Goal: Task Accomplishment & Management: Manage account settings

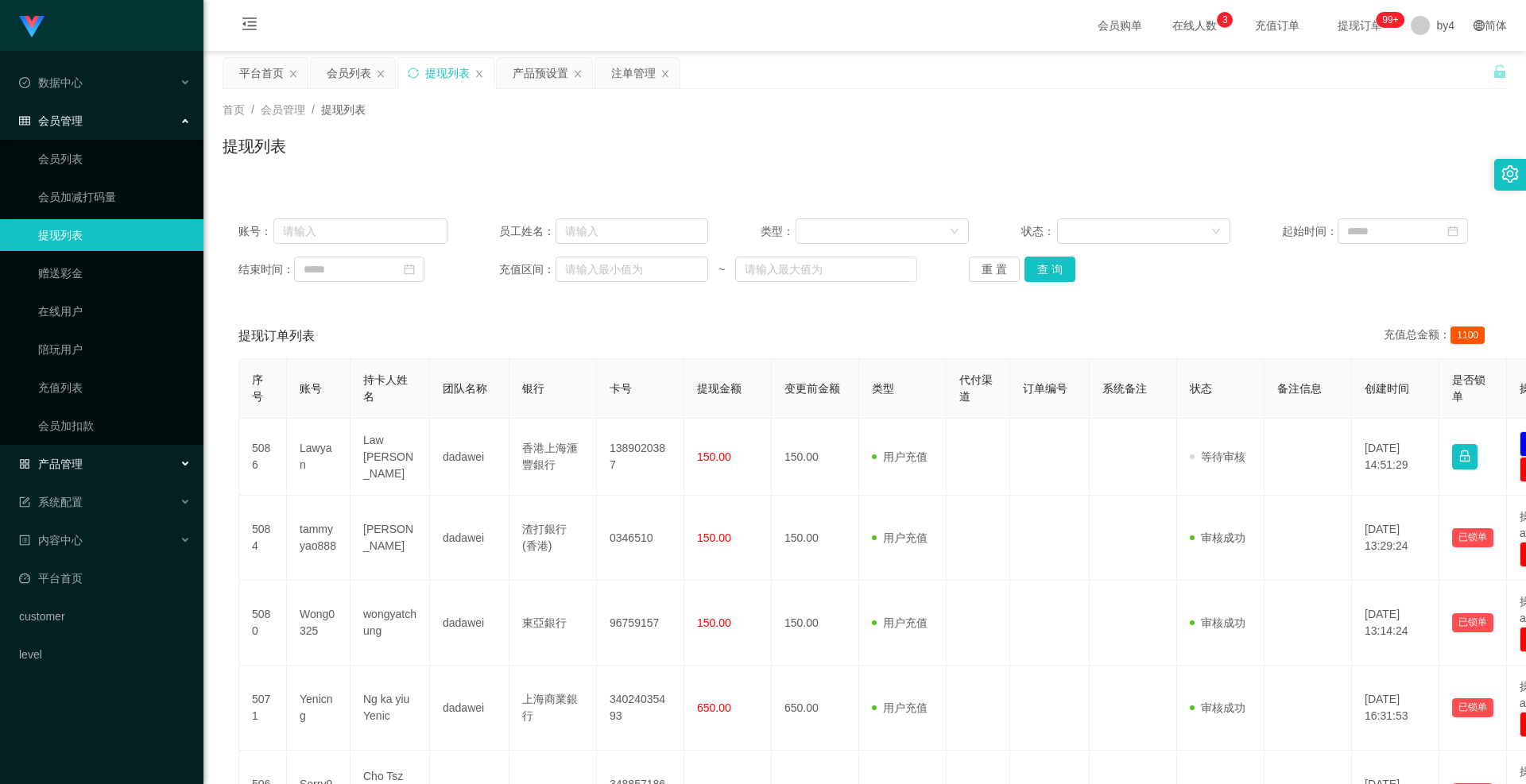
click at [78, 465] on span "产品管理" at bounding box center [51, 464] width 63 height 13
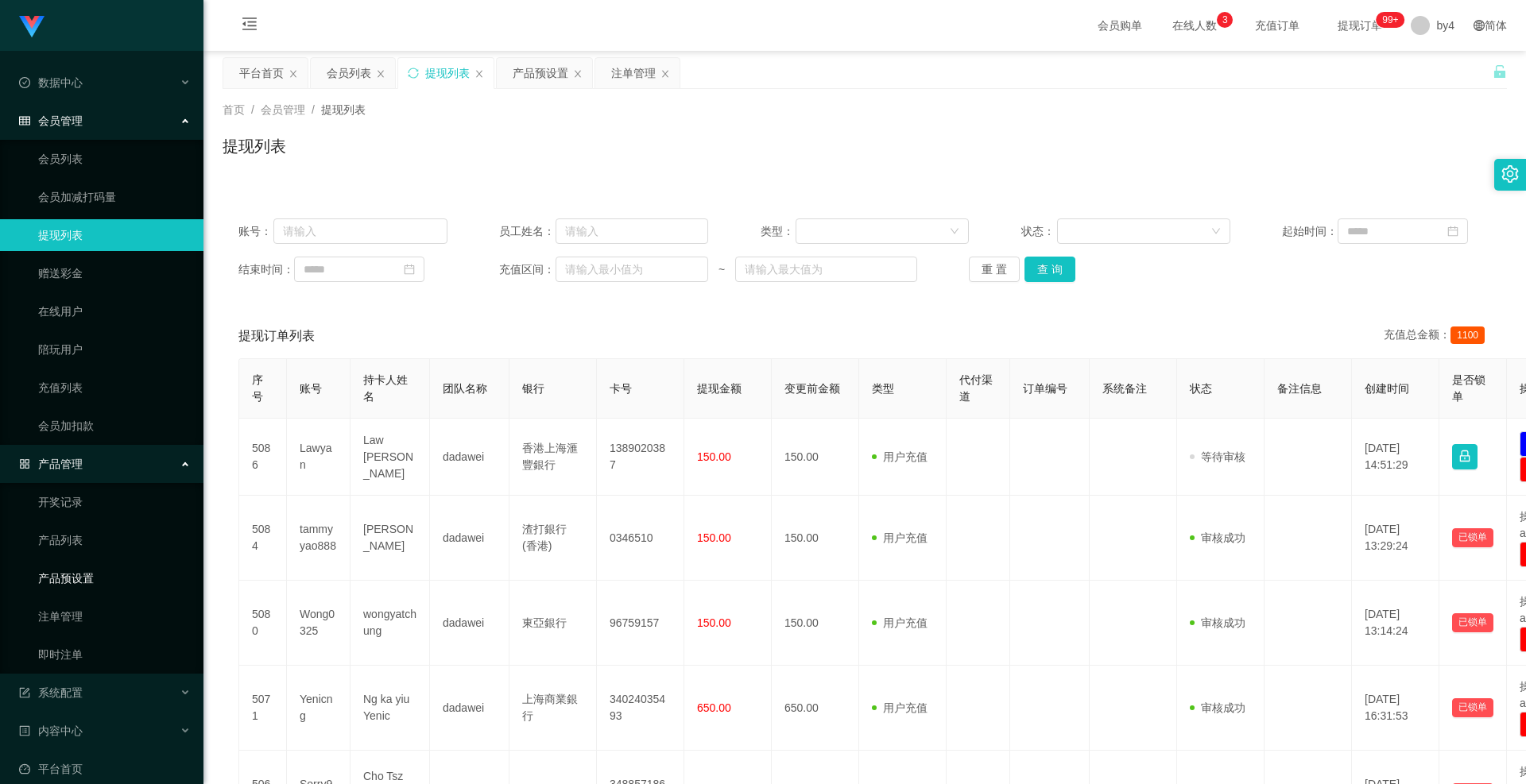
click at [101, 587] on link "产品预设置" at bounding box center [114, 578] width 153 height 32
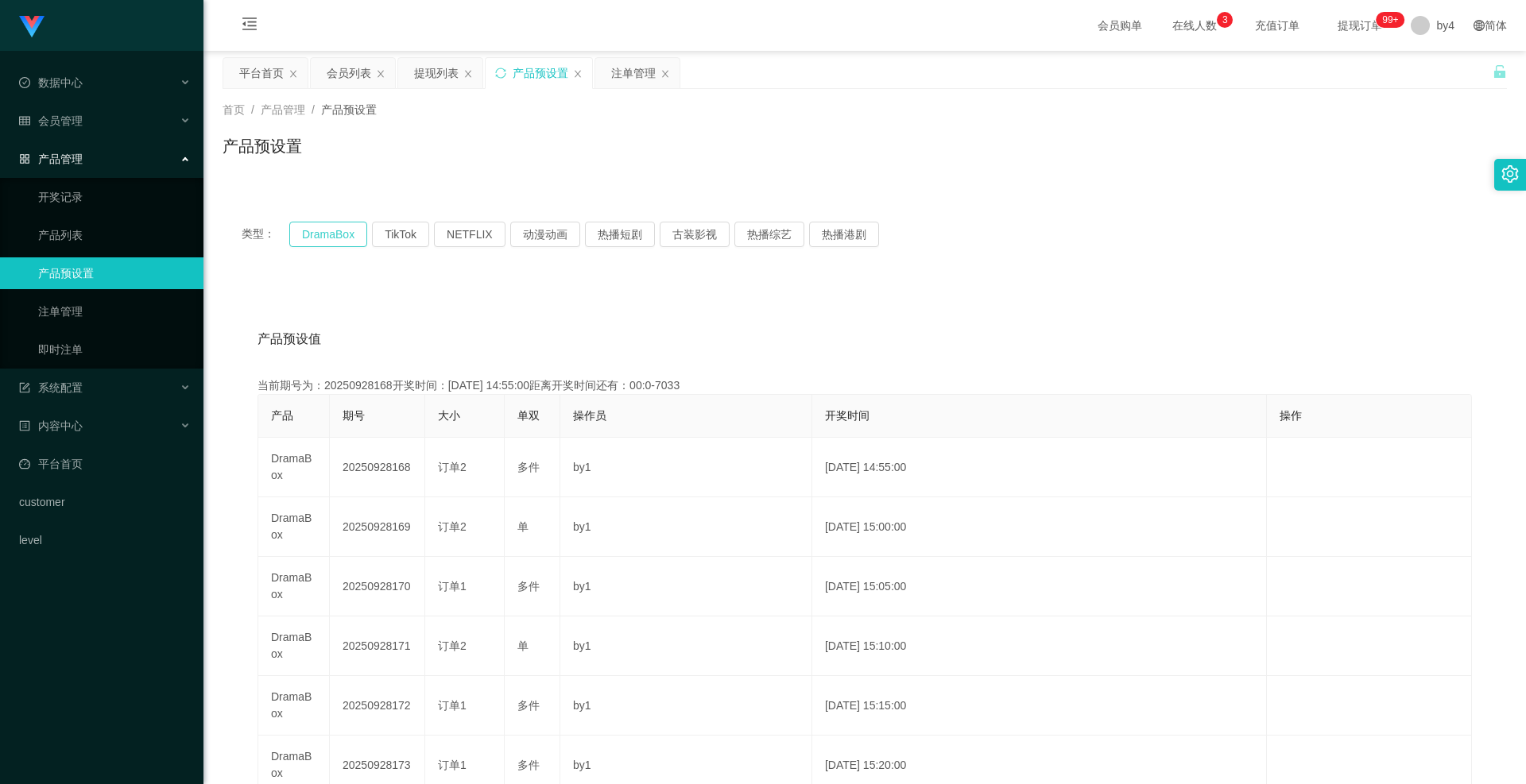
click at [358, 230] on button "DramaBox" at bounding box center [328, 234] width 78 height 25
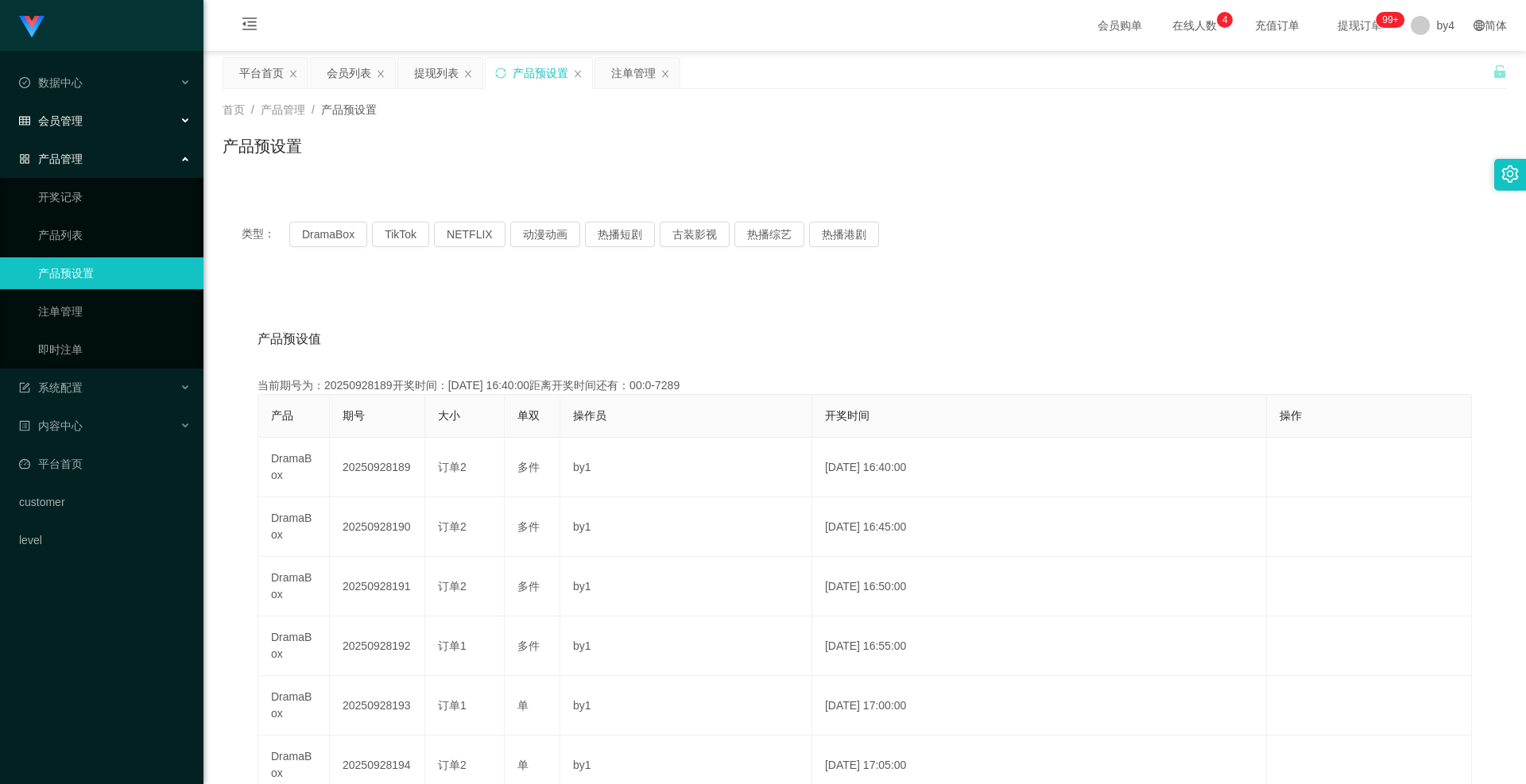
click at [81, 133] on div "会员管理" at bounding box center [101, 120] width 204 height 32
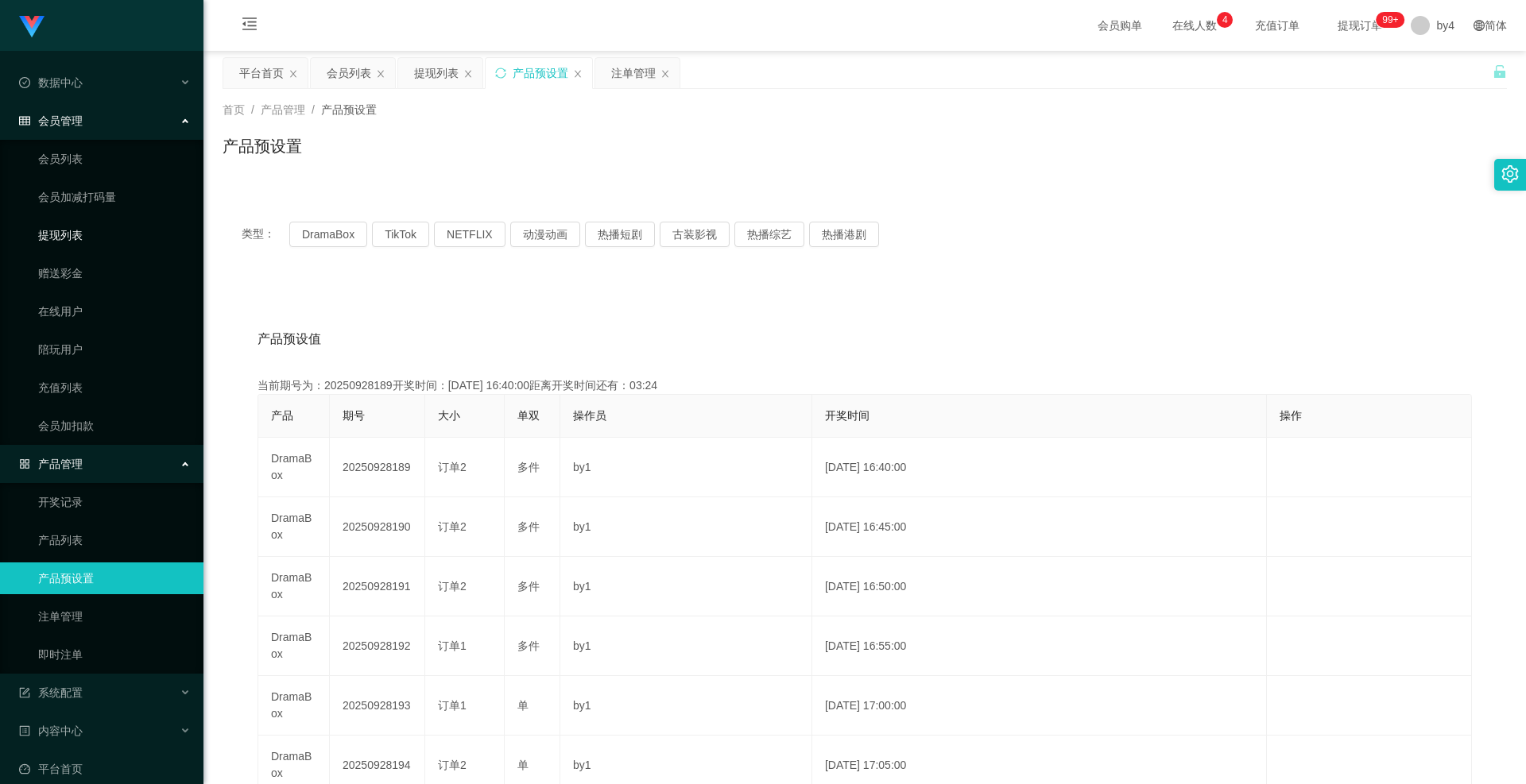
click at [75, 223] on link "提现列表" at bounding box center [114, 235] width 153 height 32
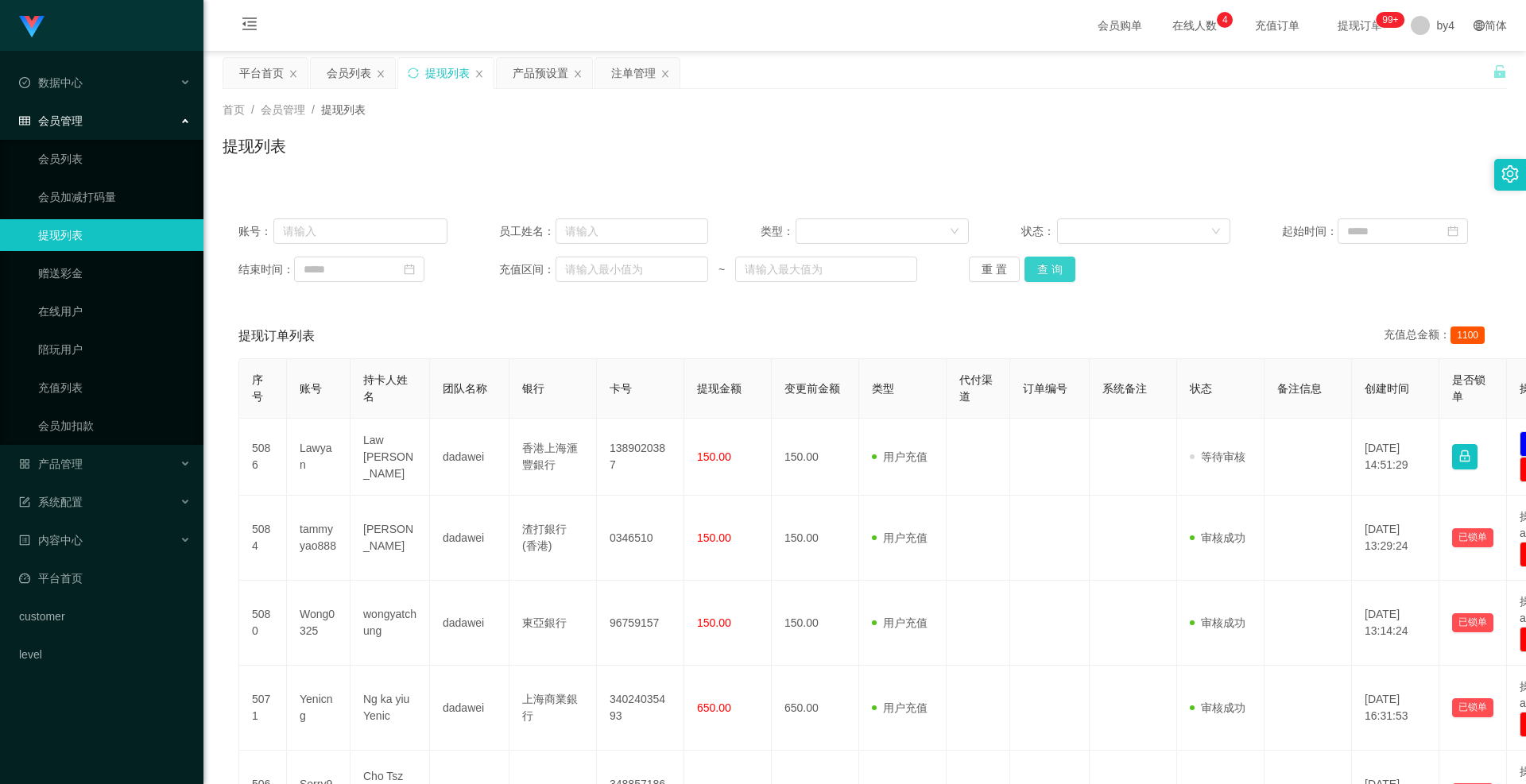
click at [1057, 266] on button "查 询" at bounding box center [1050, 269] width 51 height 25
click at [1057, 266] on div "重 置 查 询" at bounding box center [1073, 269] width 209 height 25
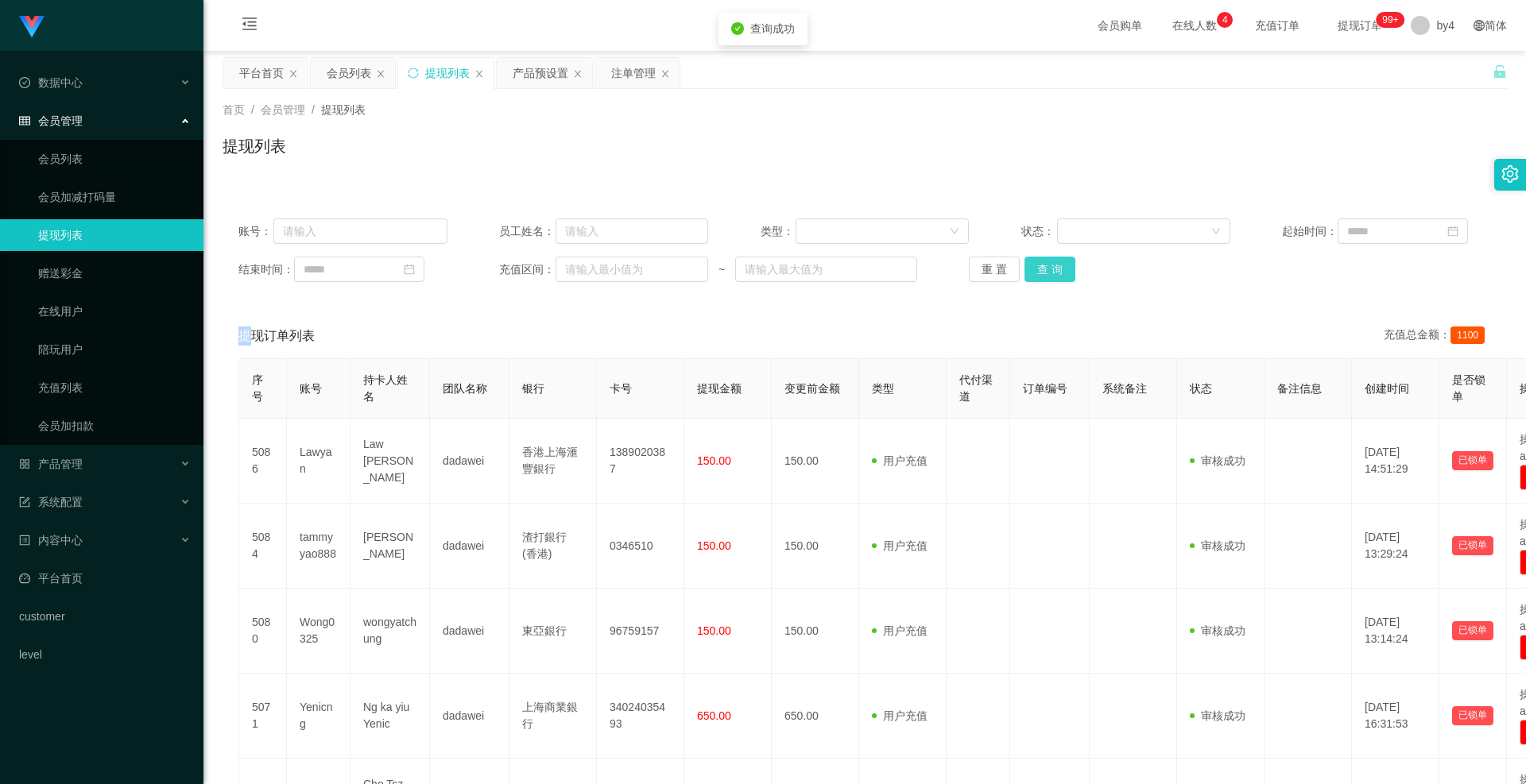
click at [1057, 266] on button "查 询" at bounding box center [1050, 269] width 51 height 25
click at [1057, 266] on div "重 置 查 询" at bounding box center [1073, 269] width 209 height 25
click at [1057, 266] on button "查 询" at bounding box center [1050, 269] width 51 height 25
click at [1057, 266] on div "重 置 查 询" at bounding box center [1073, 269] width 209 height 25
click at [1057, 266] on button "查 询" at bounding box center [1059, 269] width 69 height 25
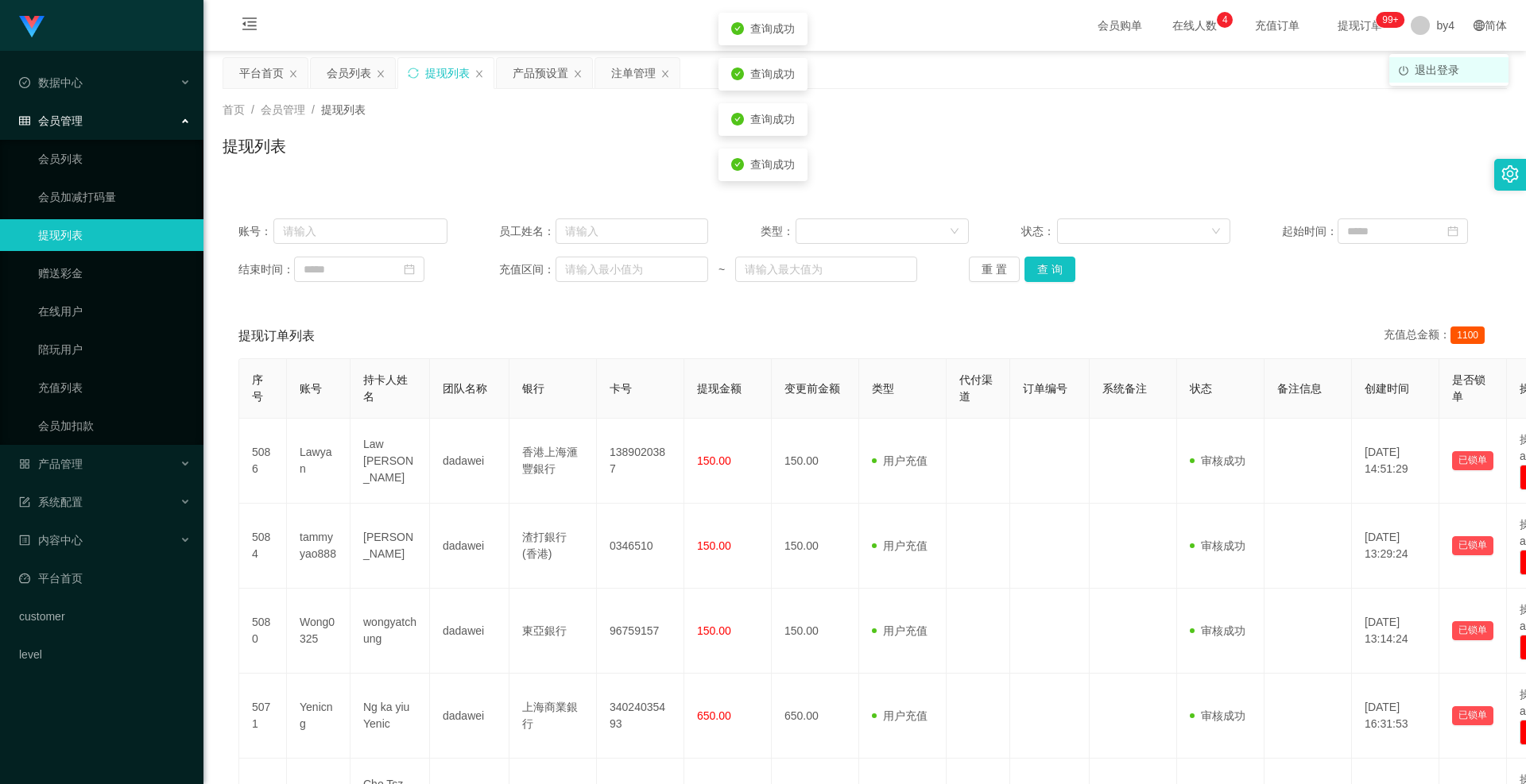
click at [1429, 64] on span "退出登录" at bounding box center [1436, 70] width 44 height 13
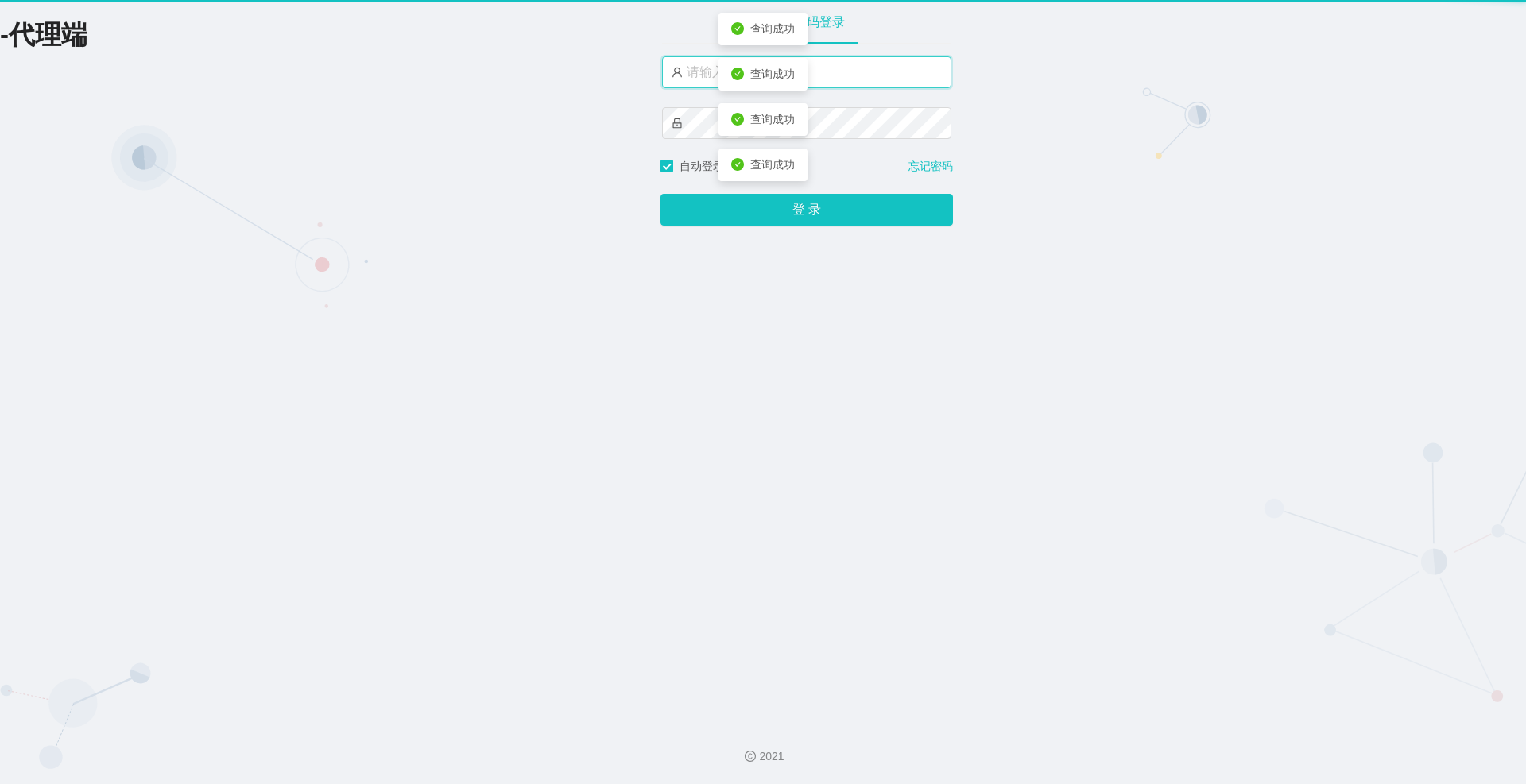
type input "by4"
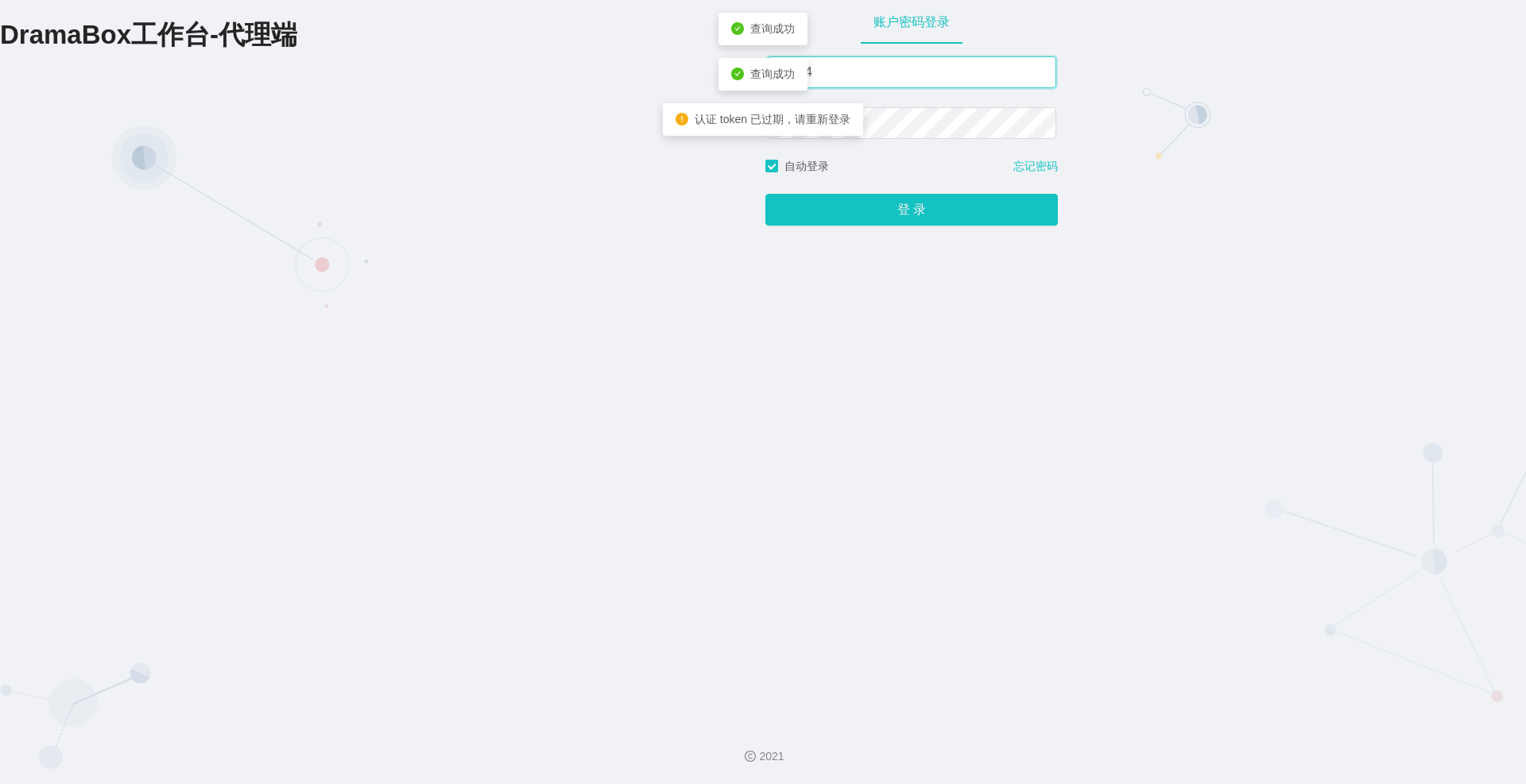
click at [892, 80] on input "by4" at bounding box center [912, 71] width 289 height 32
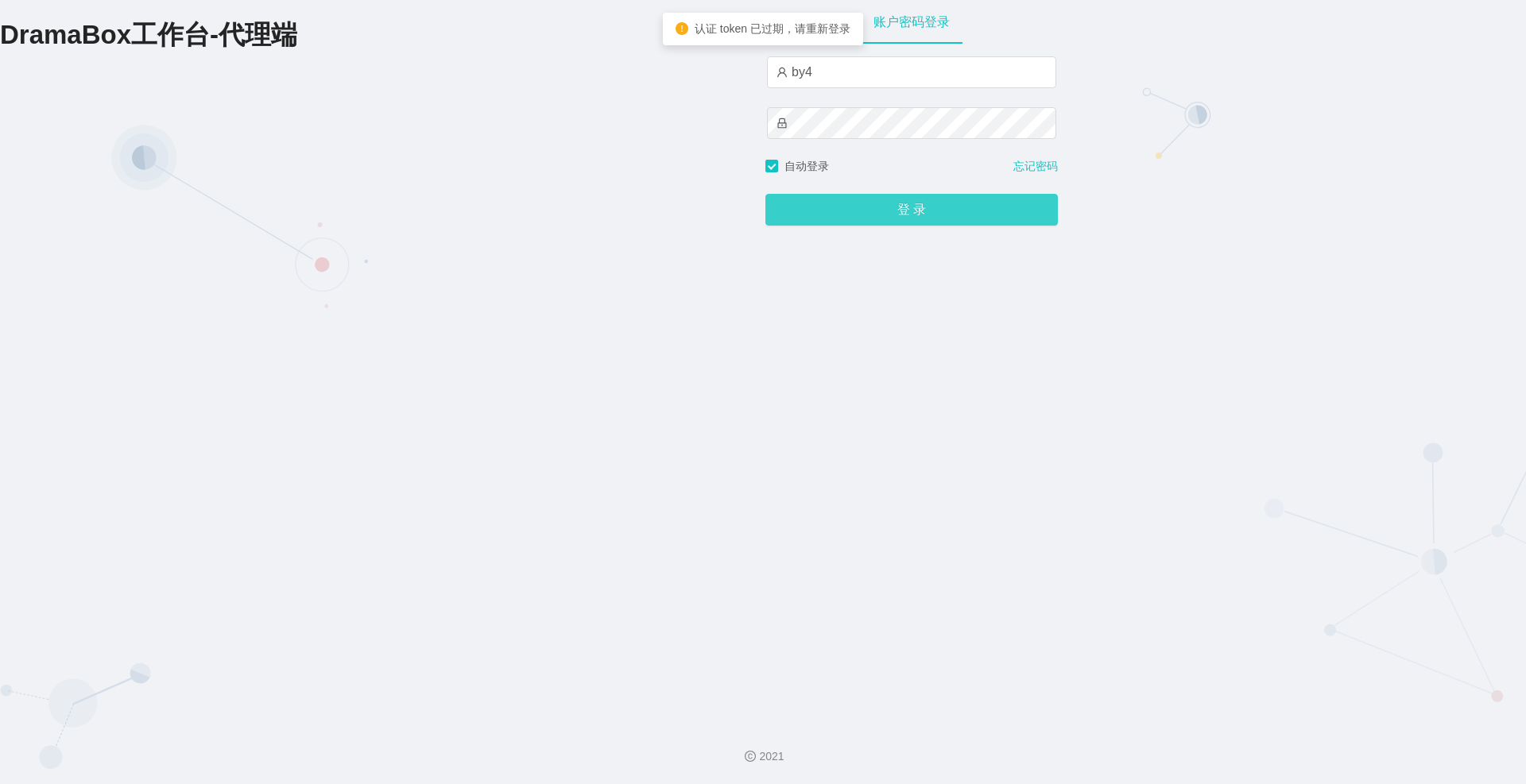
click at [844, 210] on button "登 录" at bounding box center [911, 209] width 292 height 32
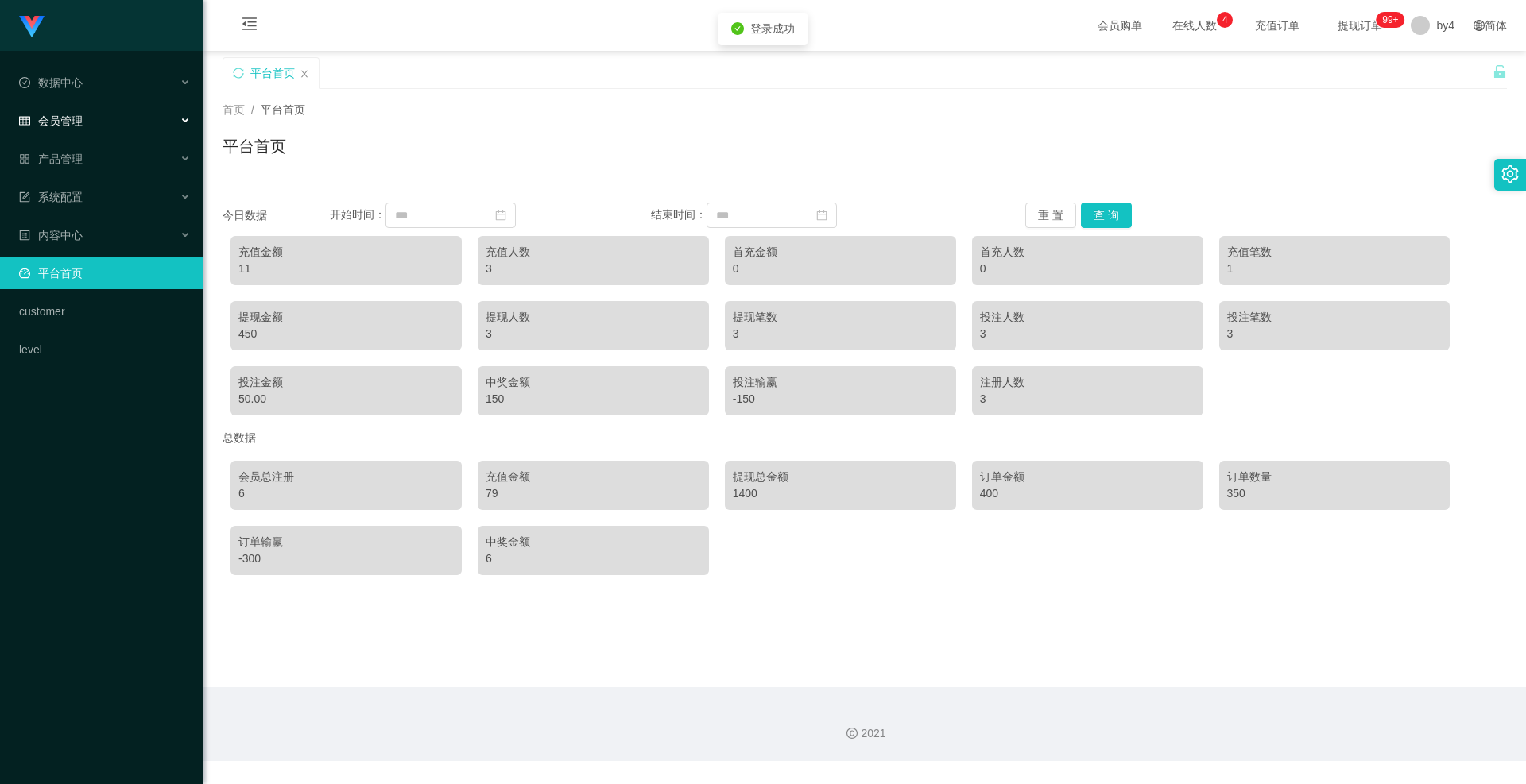
click at [60, 121] on span "会员管理" at bounding box center [51, 121] width 63 height 13
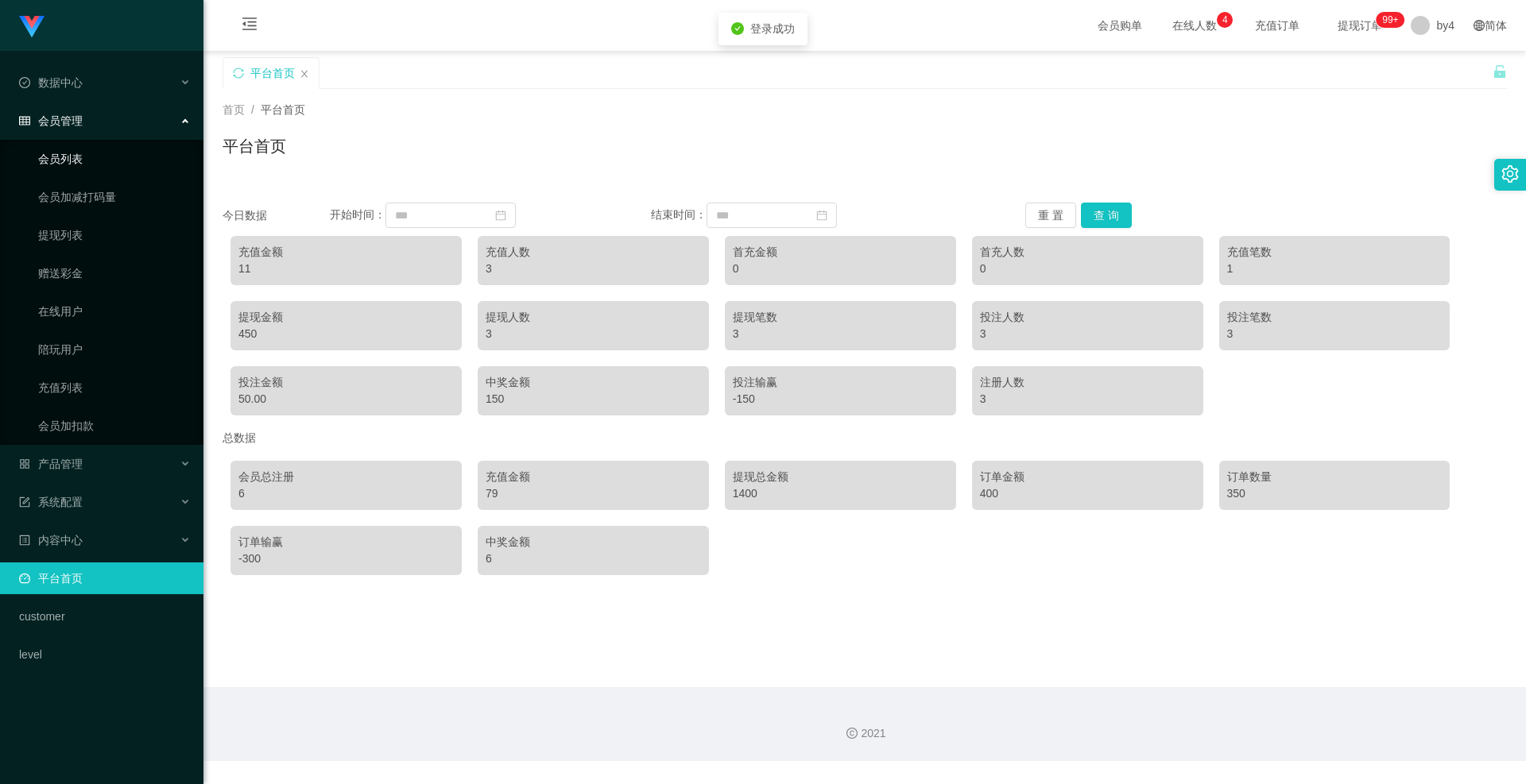
click at [64, 159] on link "会员列表" at bounding box center [114, 158] width 153 height 32
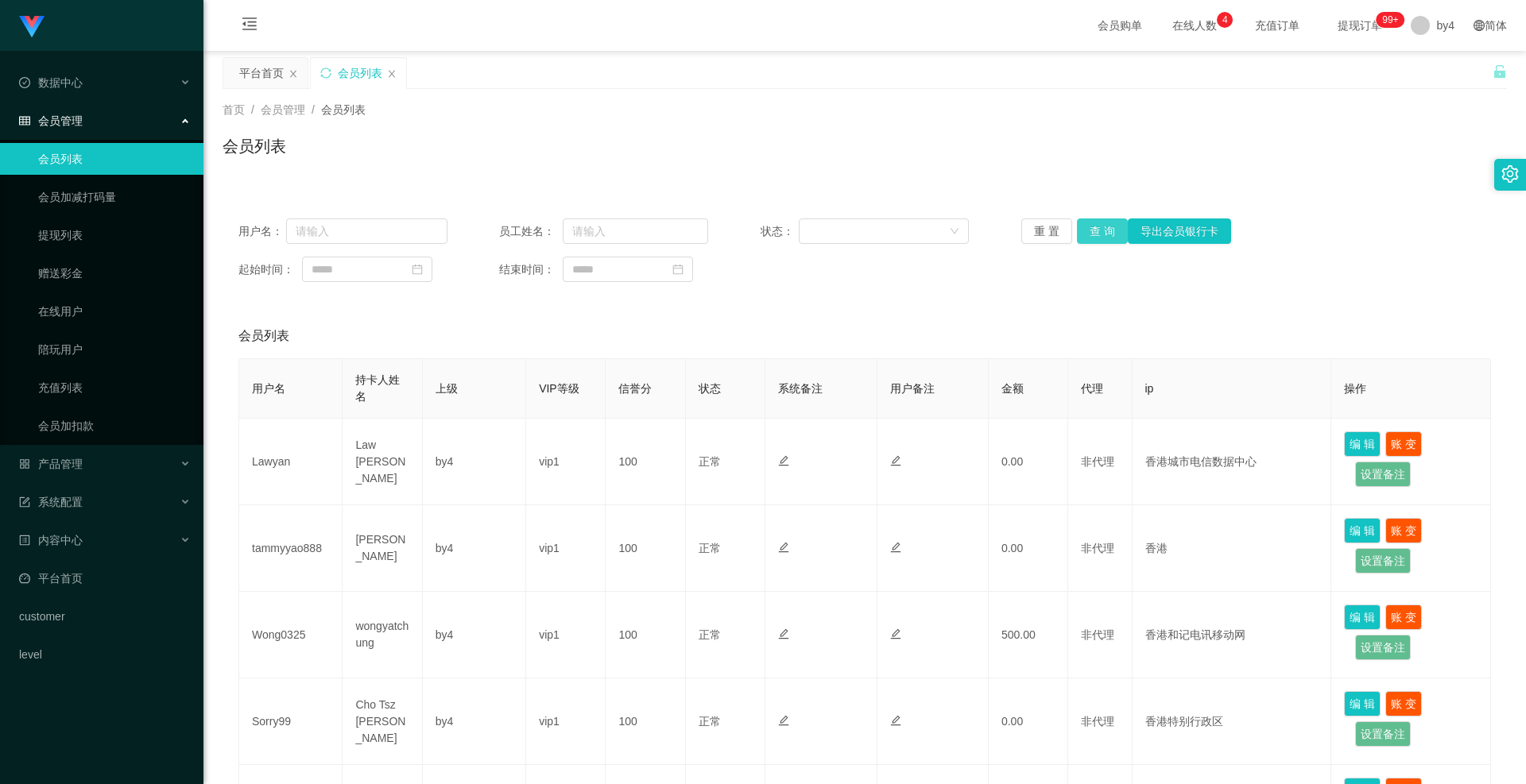
click at [1107, 236] on button "查 询" at bounding box center [1103, 231] width 51 height 25
click at [1107, 236] on div "重 置 查 询 导出会员银行卡" at bounding box center [1125, 231] width 209 height 25
click at [1107, 236] on button "查 询" at bounding box center [1103, 231] width 51 height 25
click at [1107, 236] on div "重 置 查 询 导出会员银行卡" at bounding box center [1125, 231] width 209 height 25
click at [1107, 236] on button "查 询" at bounding box center [1103, 231] width 51 height 25
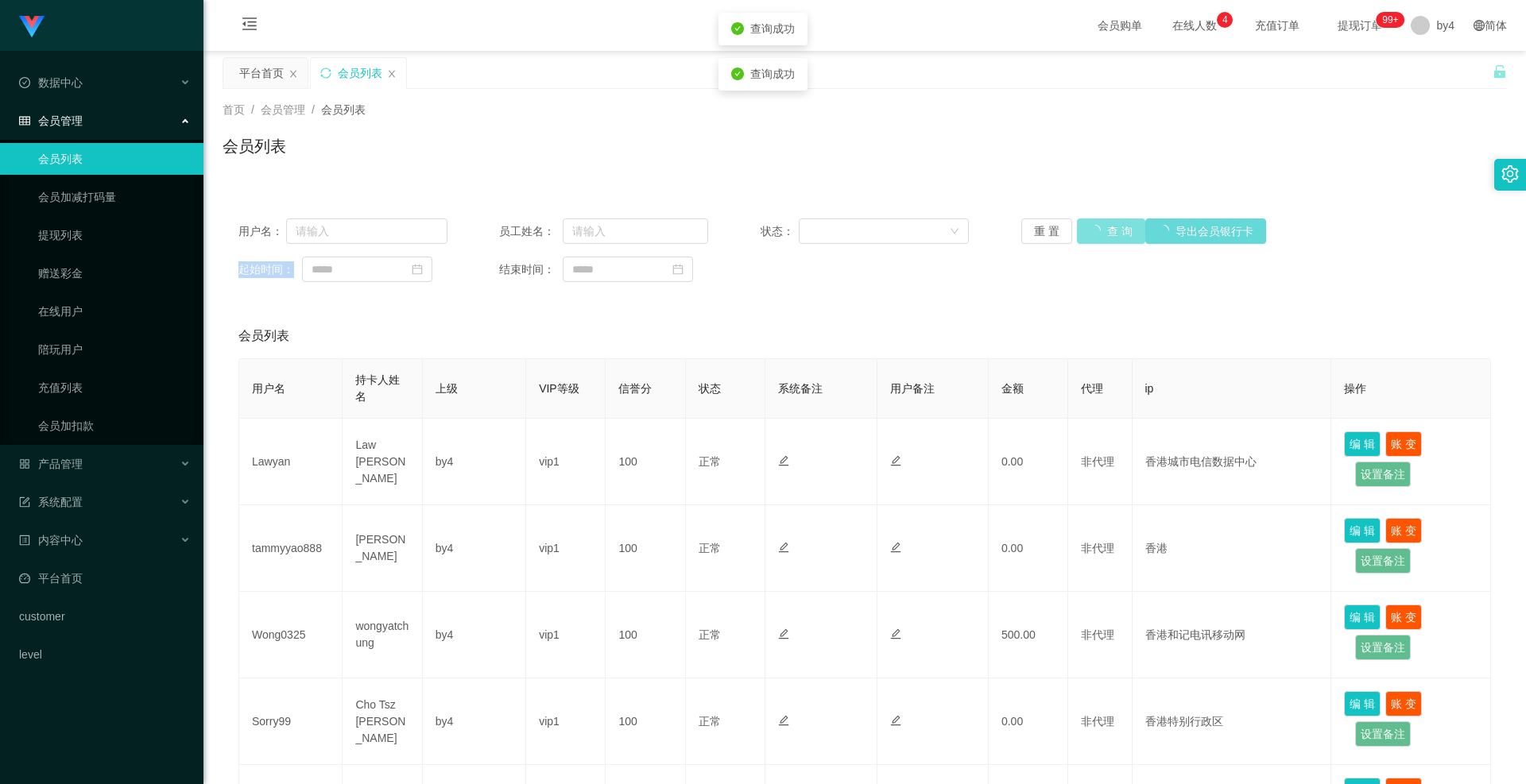
click at [1107, 236] on div "重 置 查 询 导出会员银行卡" at bounding box center [1125, 231] width 209 height 25
click at [1107, 236] on button "查 询" at bounding box center [1103, 231] width 51 height 25
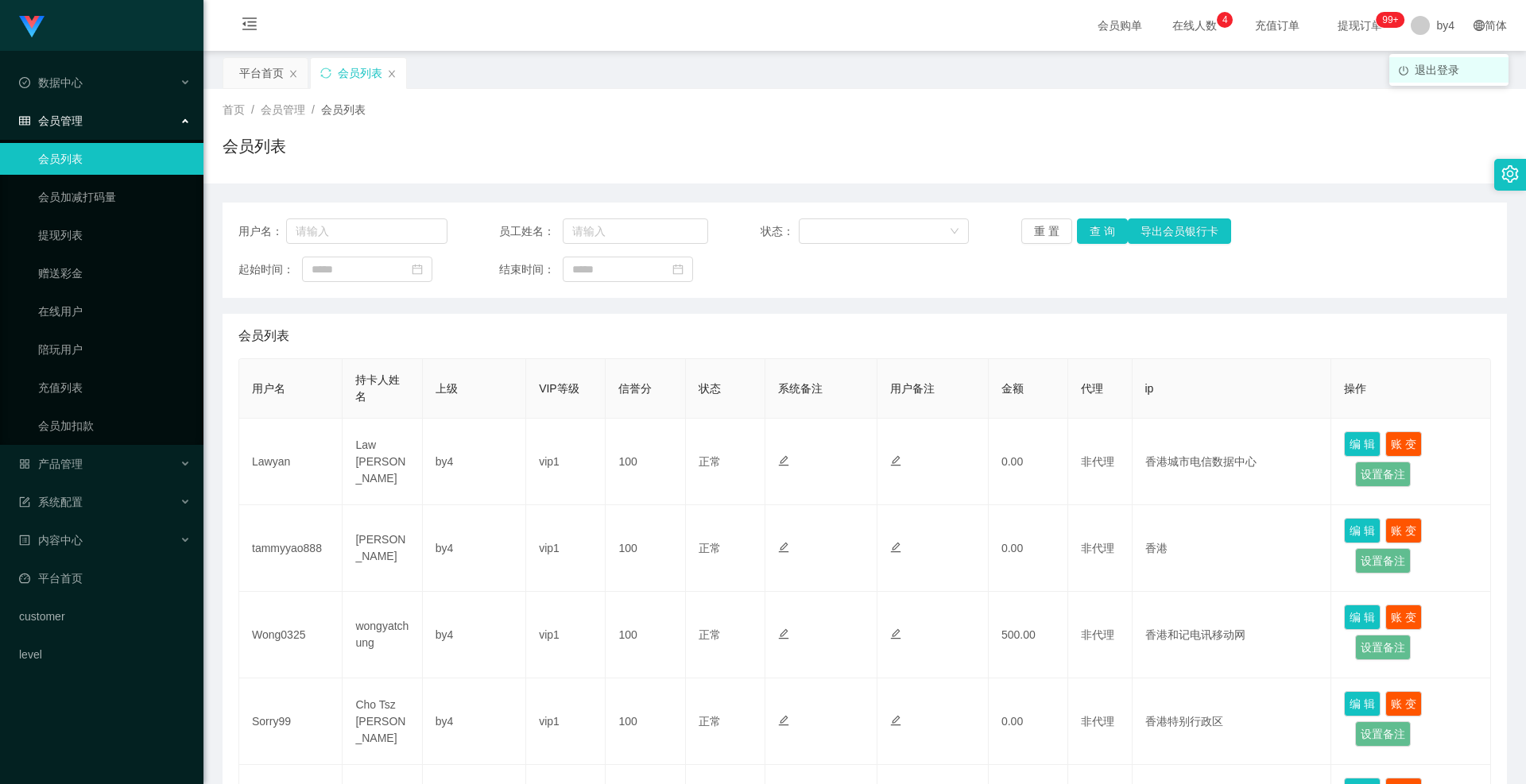
click at [1433, 63] on span "退出登录" at bounding box center [1436, 70] width 44 height 13
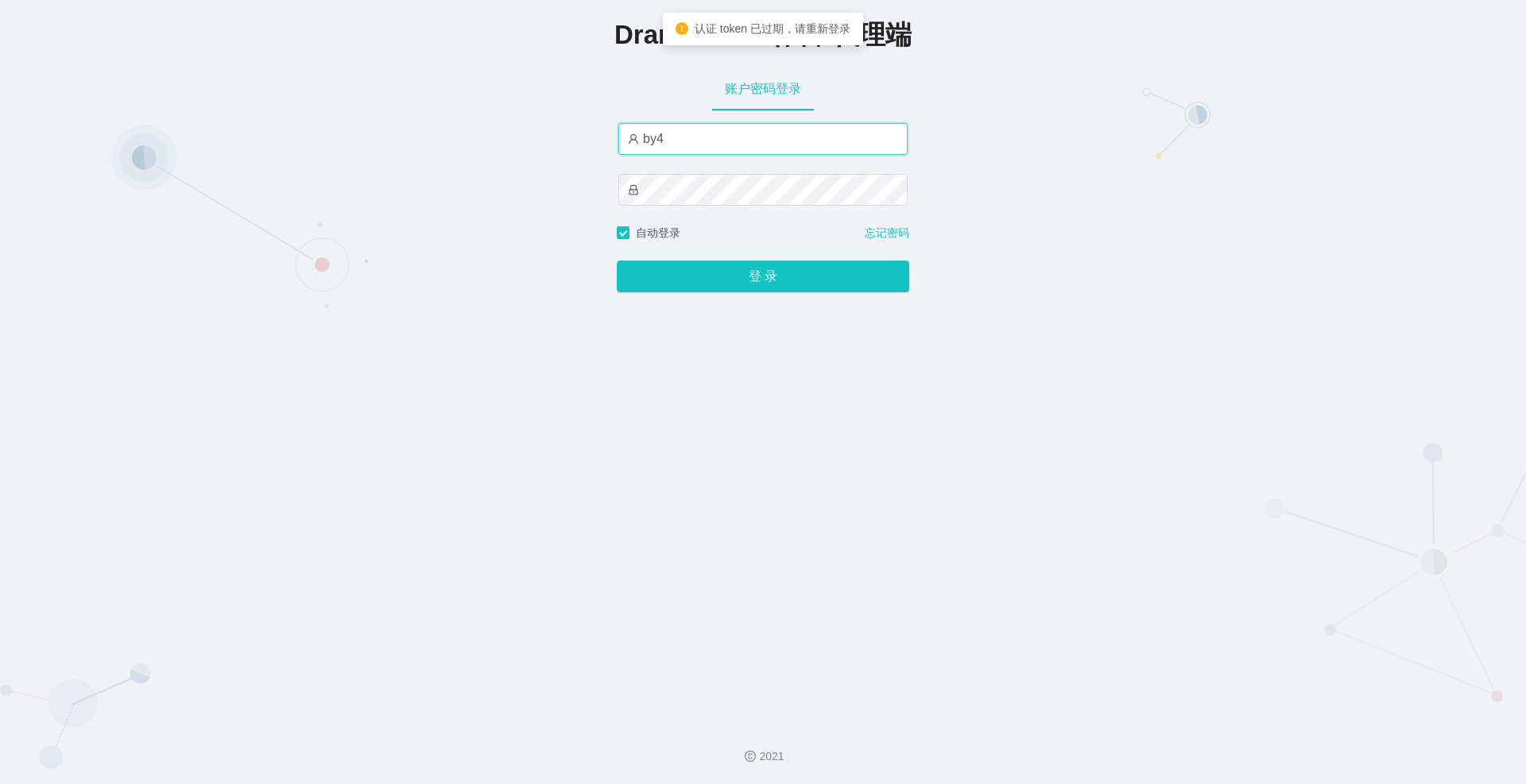
click at [773, 135] on input "by4" at bounding box center [763, 138] width 289 height 32
type input "by8"
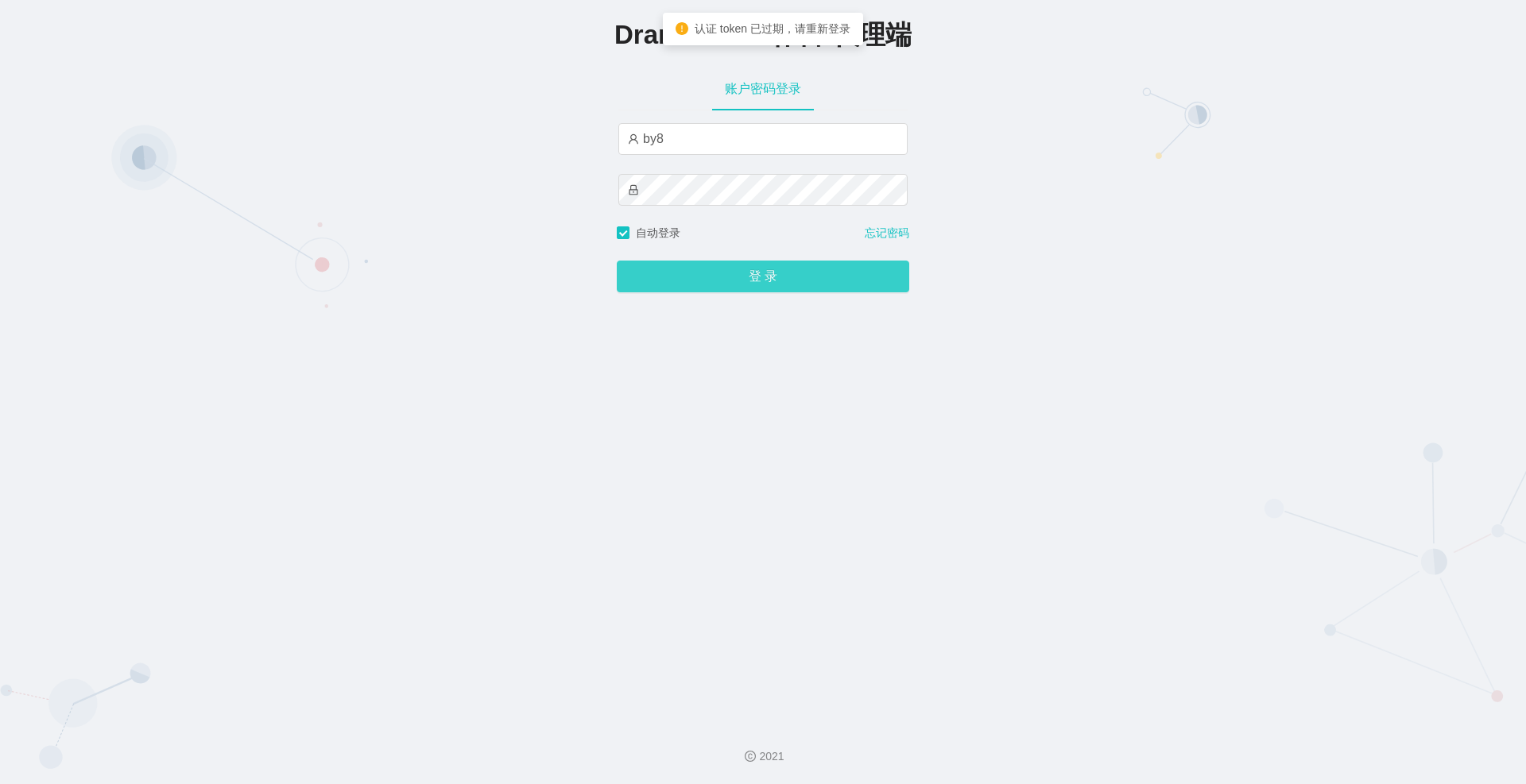
click at [713, 271] on button "登 录" at bounding box center [763, 276] width 292 height 32
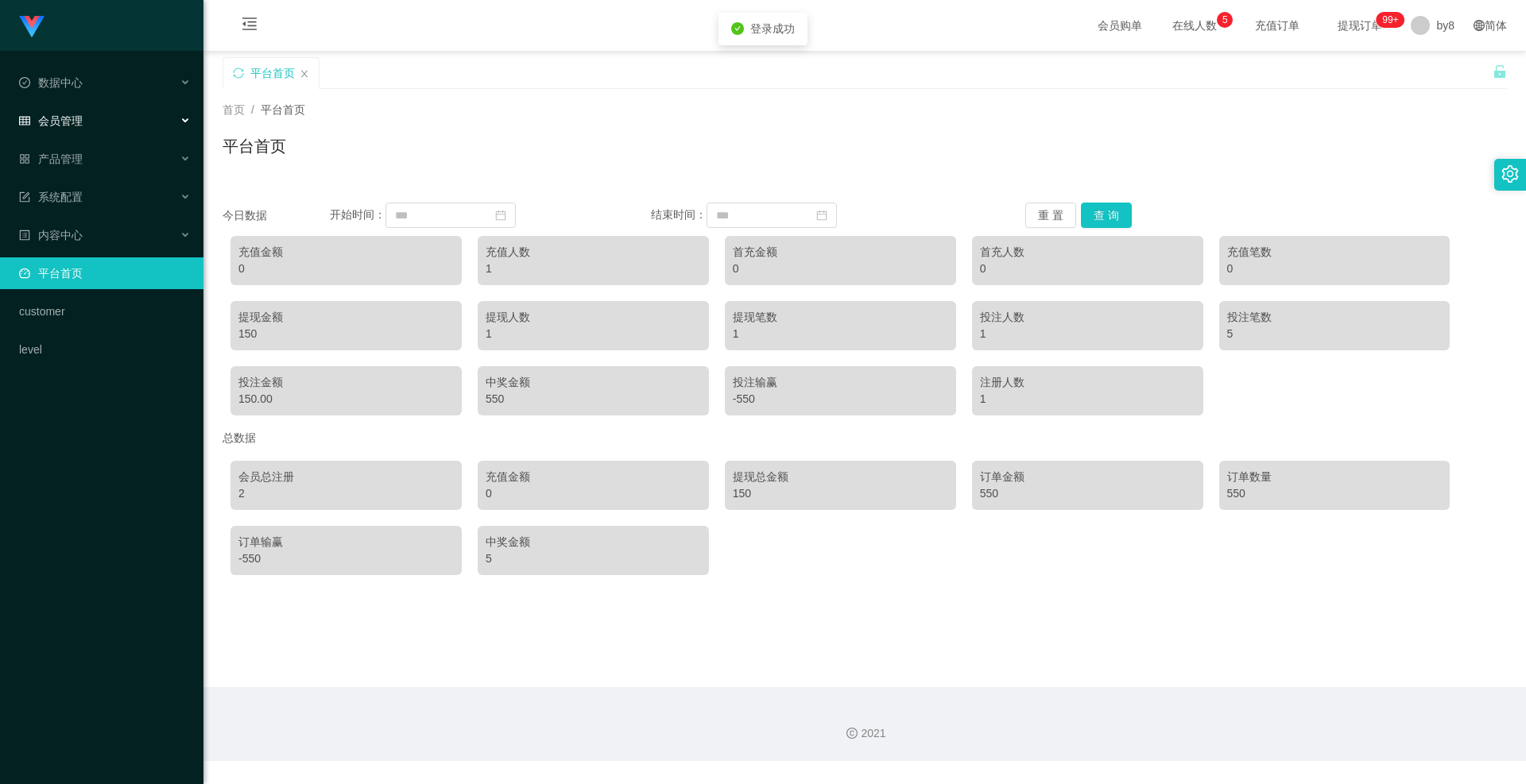
click at [85, 113] on div "会员管理" at bounding box center [101, 120] width 204 height 32
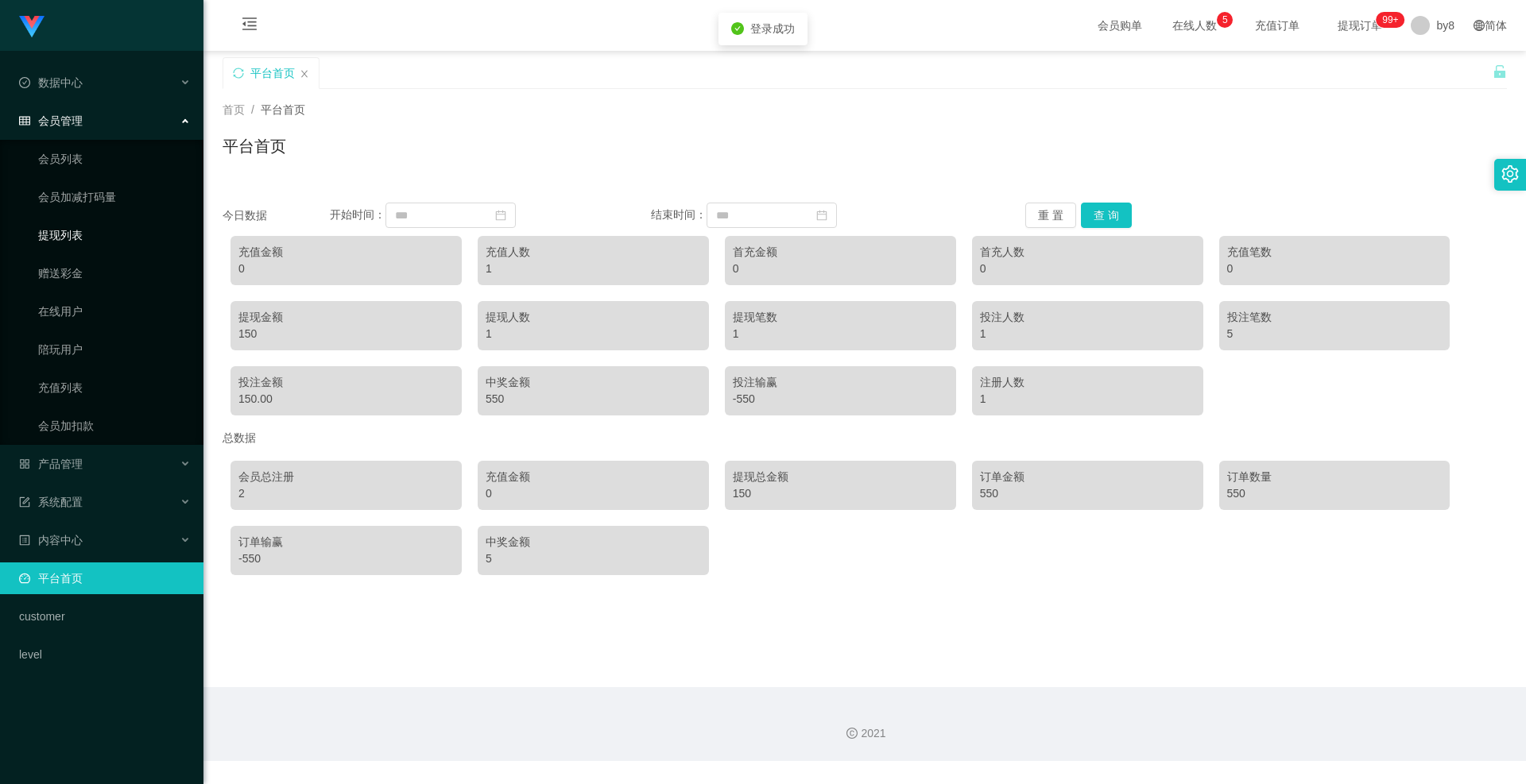
click at [81, 222] on link "提现列表" at bounding box center [114, 235] width 153 height 32
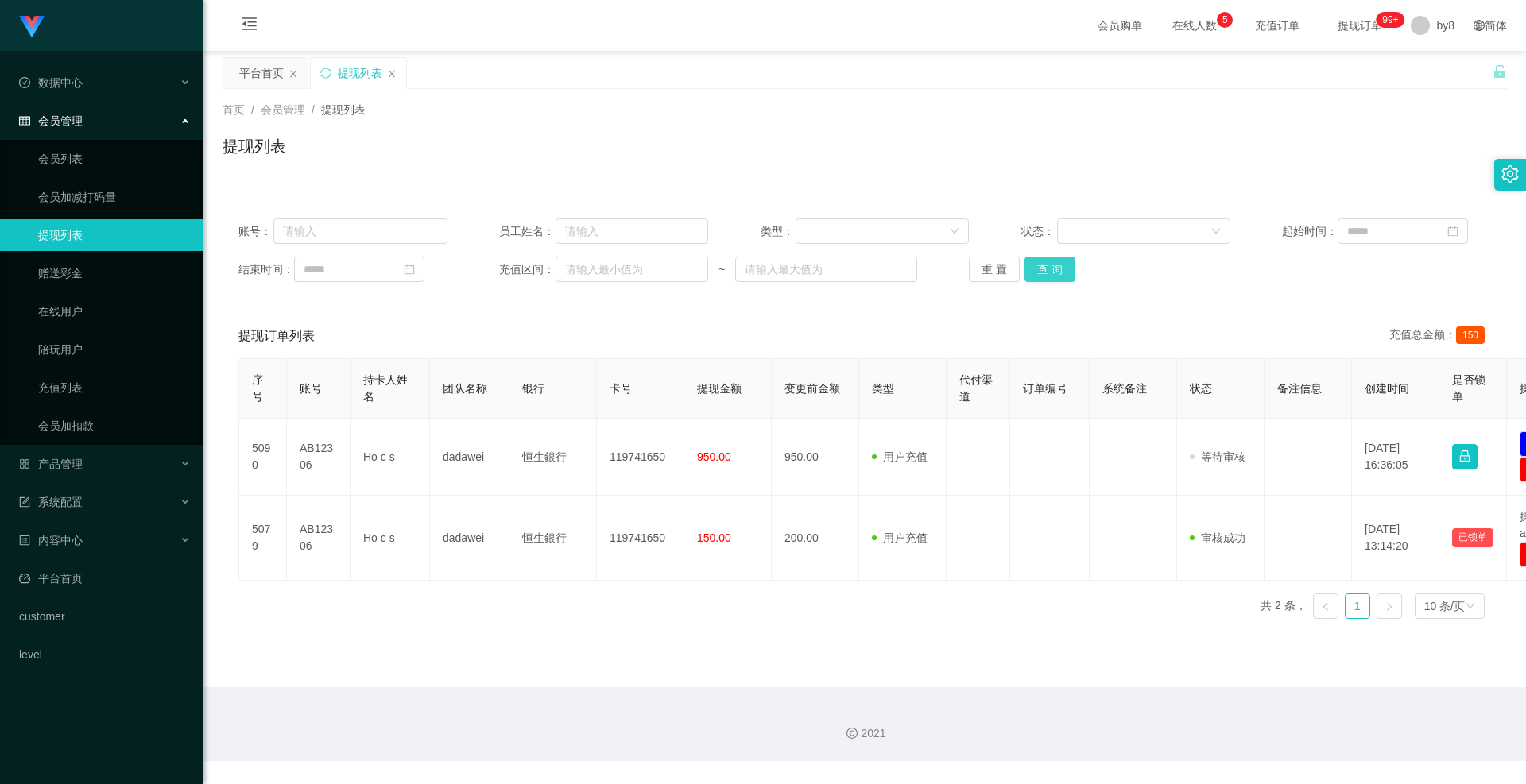
click at [1040, 264] on button "查 询" at bounding box center [1050, 269] width 51 height 25
click at [1040, 264] on div "重 置 查 询" at bounding box center [1073, 269] width 209 height 25
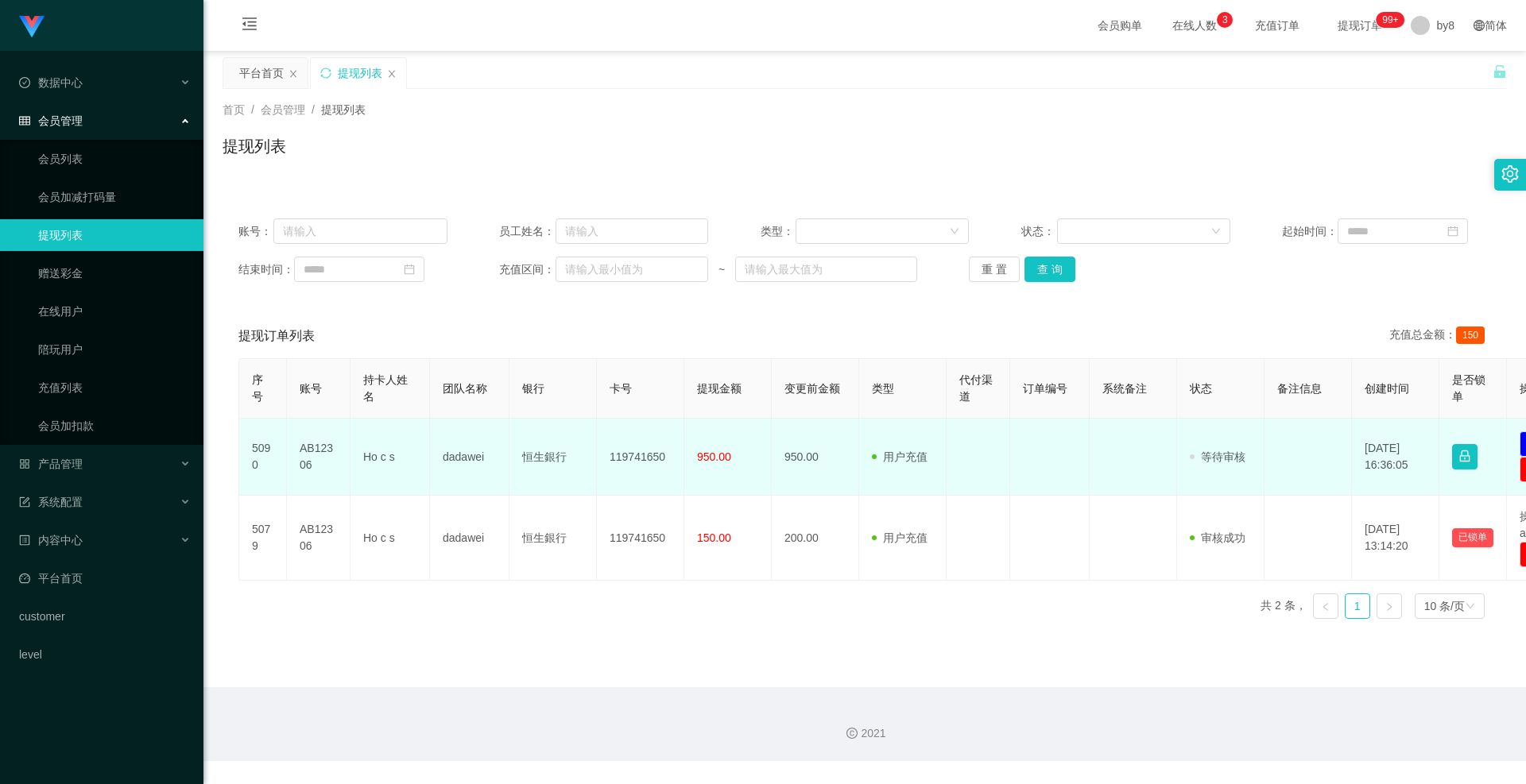
click at [322, 455] on td "AB12306" at bounding box center [318, 457] width 63 height 77
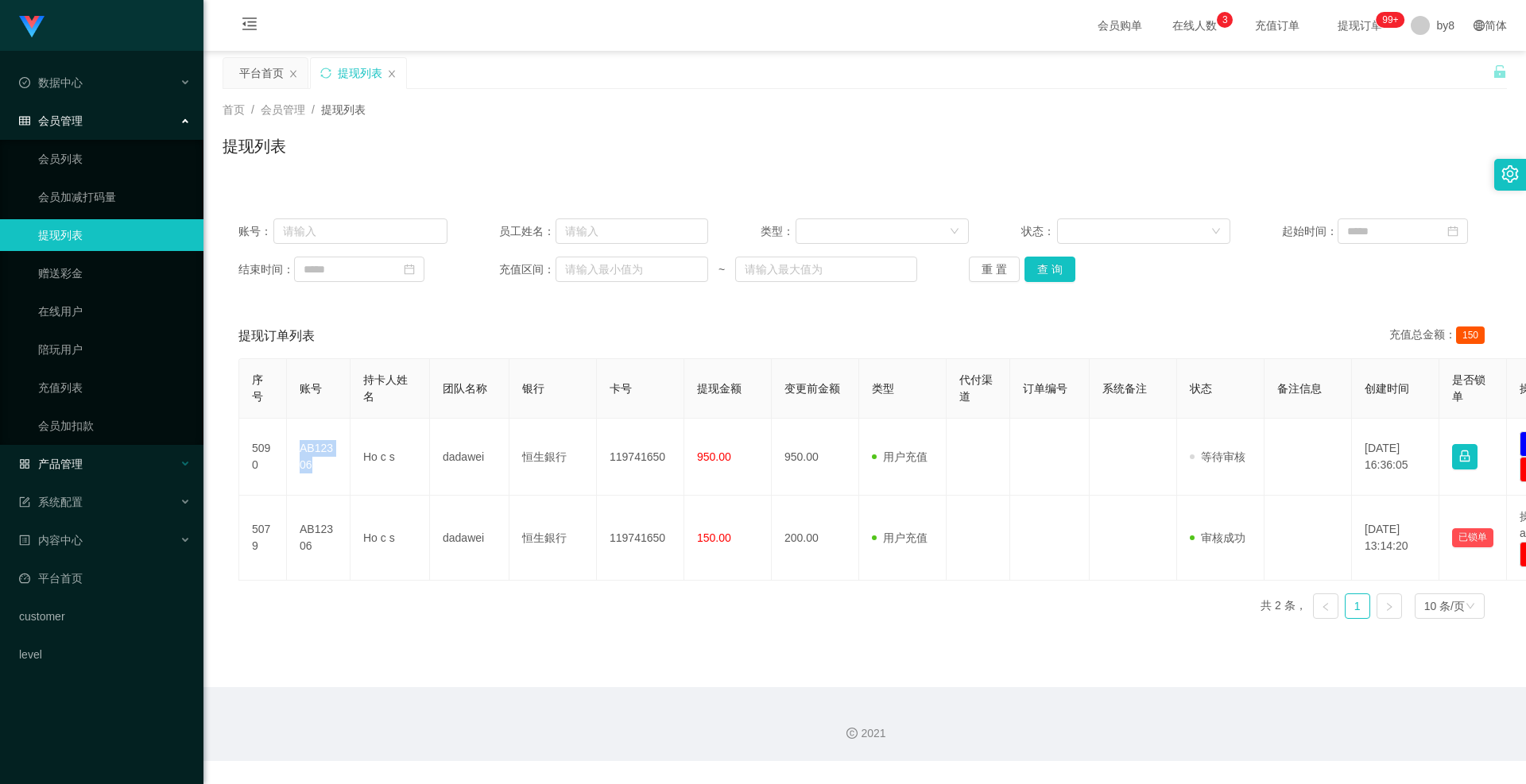
copy td "AB12306"
click at [1058, 277] on button "查 询" at bounding box center [1050, 269] width 51 height 25
click at [1058, 277] on div "重 置 查 询" at bounding box center [1073, 269] width 209 height 25
drag, startPoint x: 1058, startPoint y: 277, endPoint x: 1042, endPoint y: 272, distance: 16.8
click at [1058, 277] on button "查 询" at bounding box center [1059, 269] width 69 height 25
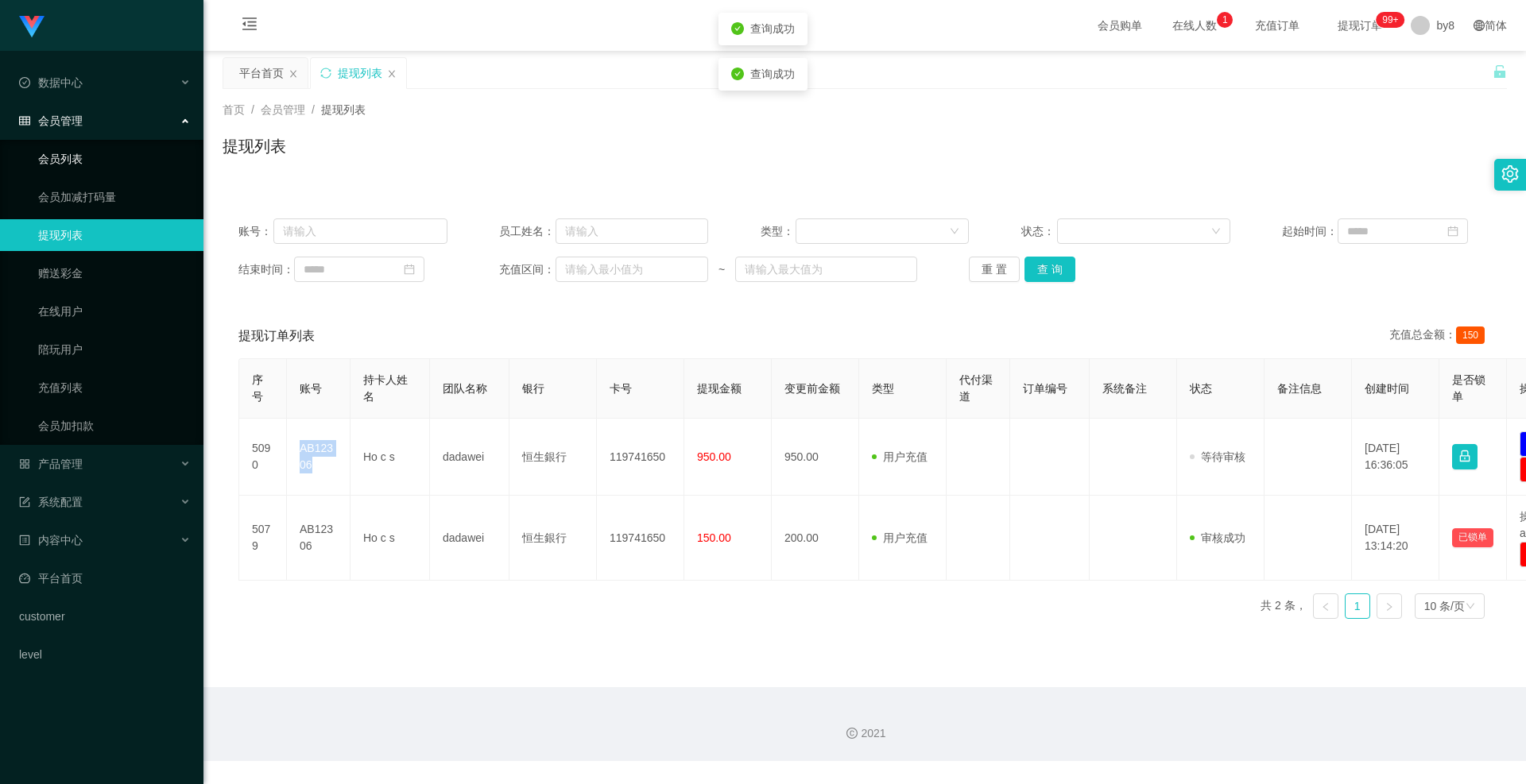
click at [100, 152] on link "会员列表" at bounding box center [114, 158] width 153 height 32
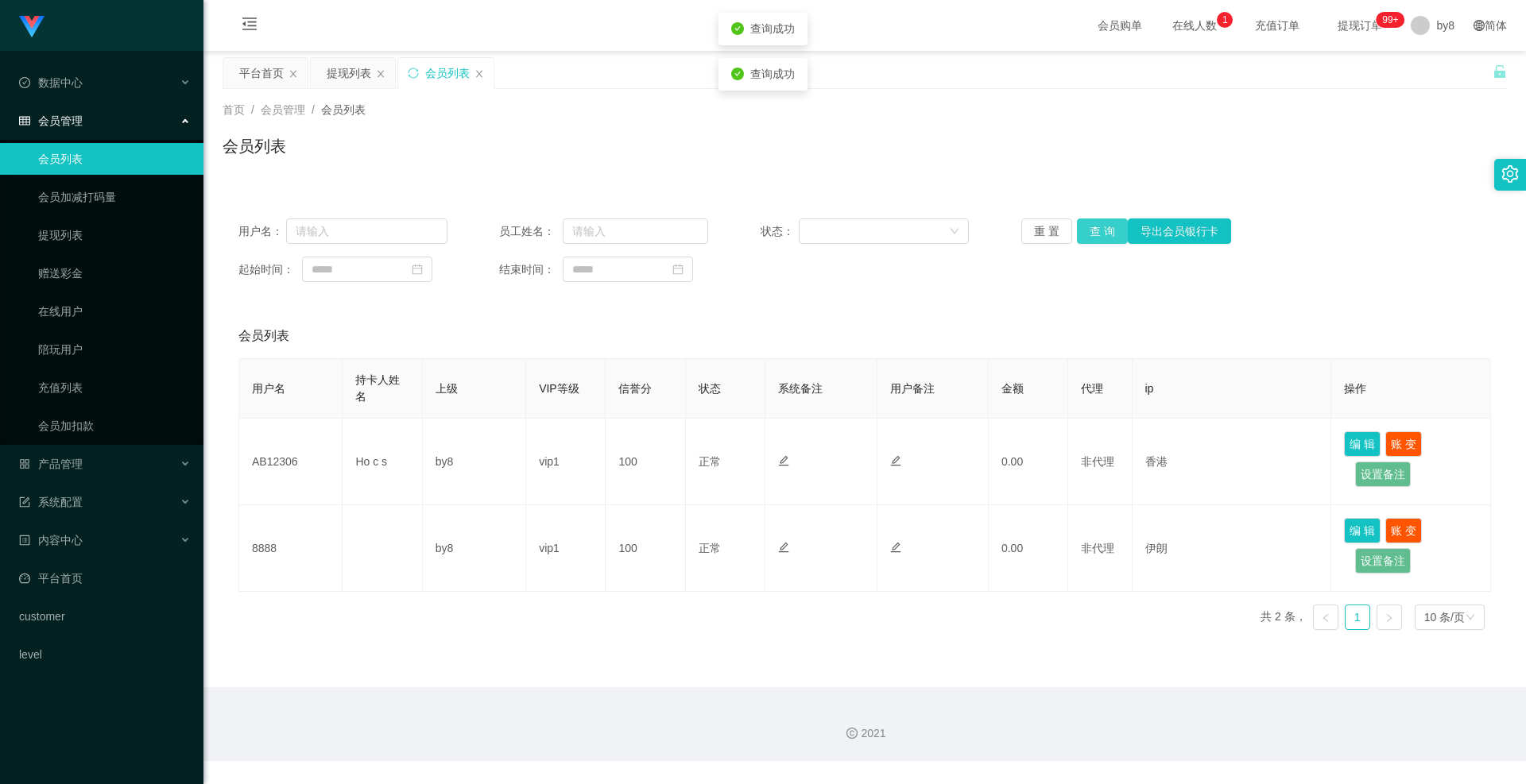
click at [1107, 231] on button "查 询" at bounding box center [1103, 231] width 51 height 25
click at [1107, 231] on div "重 置 查 询 导出会员银行卡" at bounding box center [1125, 231] width 209 height 25
click at [1107, 231] on button "查 询" at bounding box center [1103, 231] width 51 height 25
click at [1107, 231] on div "重 置 查 询 导出会员银行卡" at bounding box center [1125, 231] width 209 height 25
click at [82, 448] on ul "数据中心 会员管理 会员列表 会员加减打码量 提现列表 赠送彩金 在线用户 陪玩用户 充值列表 会员加扣款 产品管理 系统配置 内容中心 平台首页 custo…" at bounding box center [101, 368] width 204 height 636
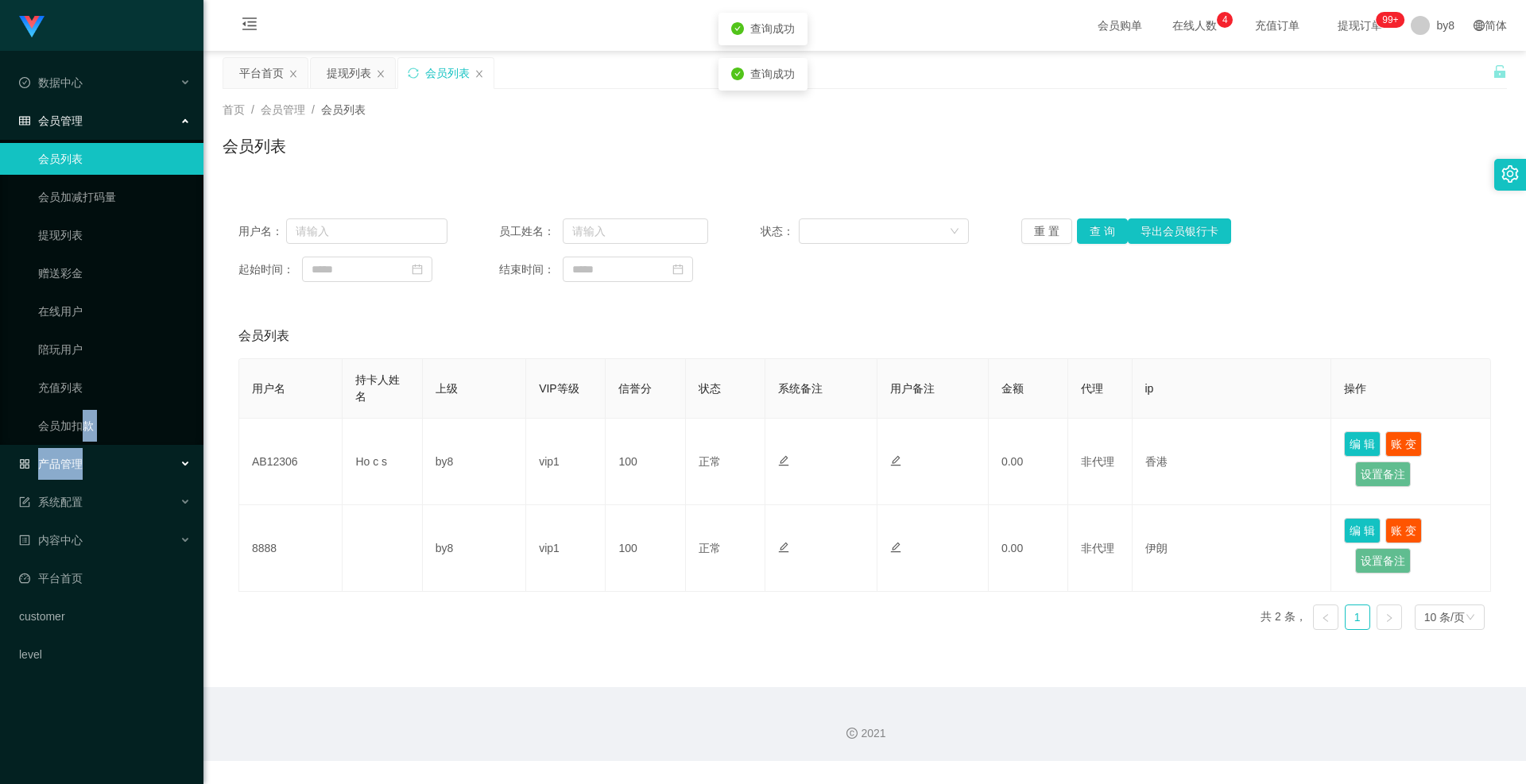
click at [89, 468] on div "产品管理" at bounding box center [101, 464] width 204 height 32
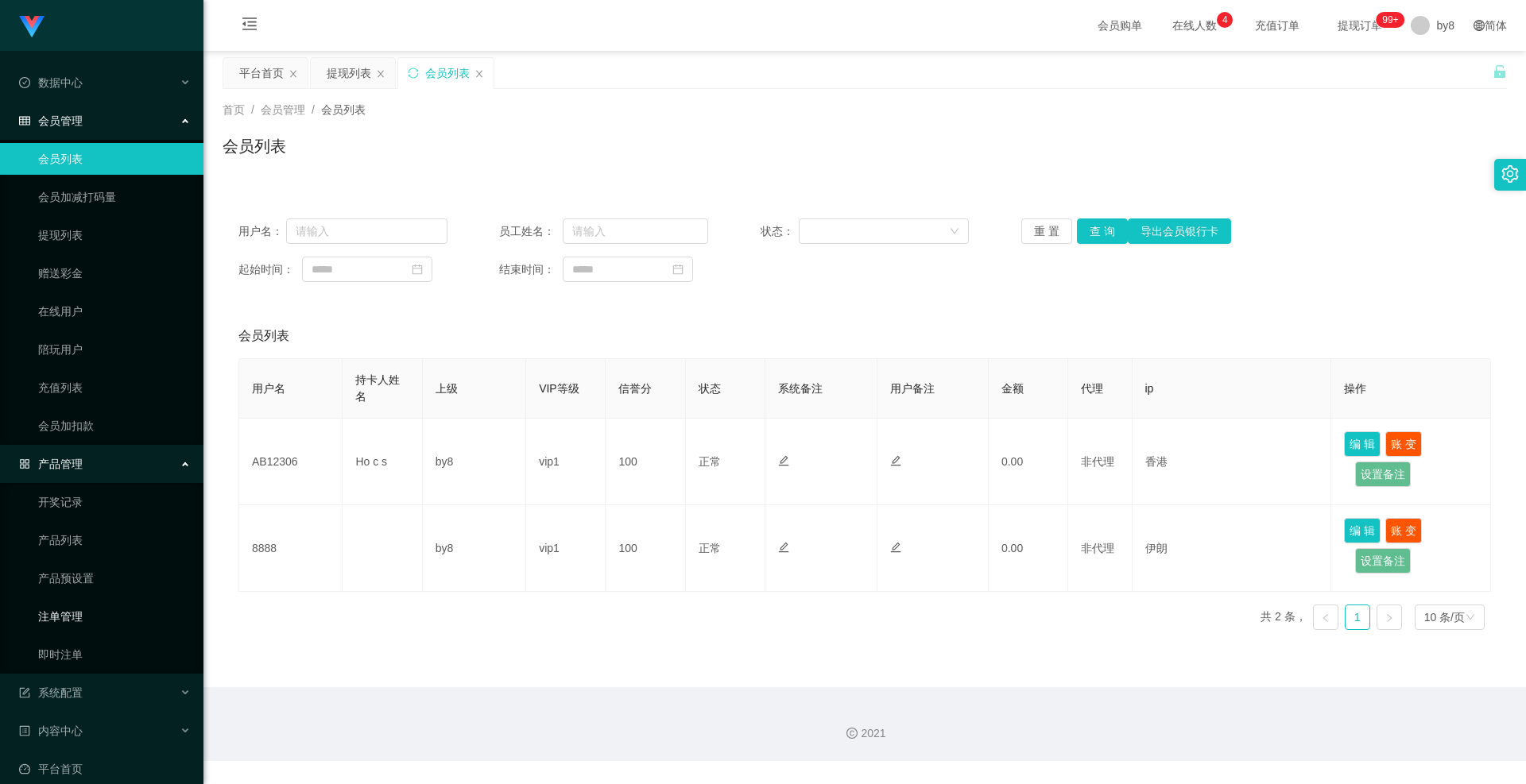
click at [86, 613] on link "注单管理" at bounding box center [114, 616] width 153 height 32
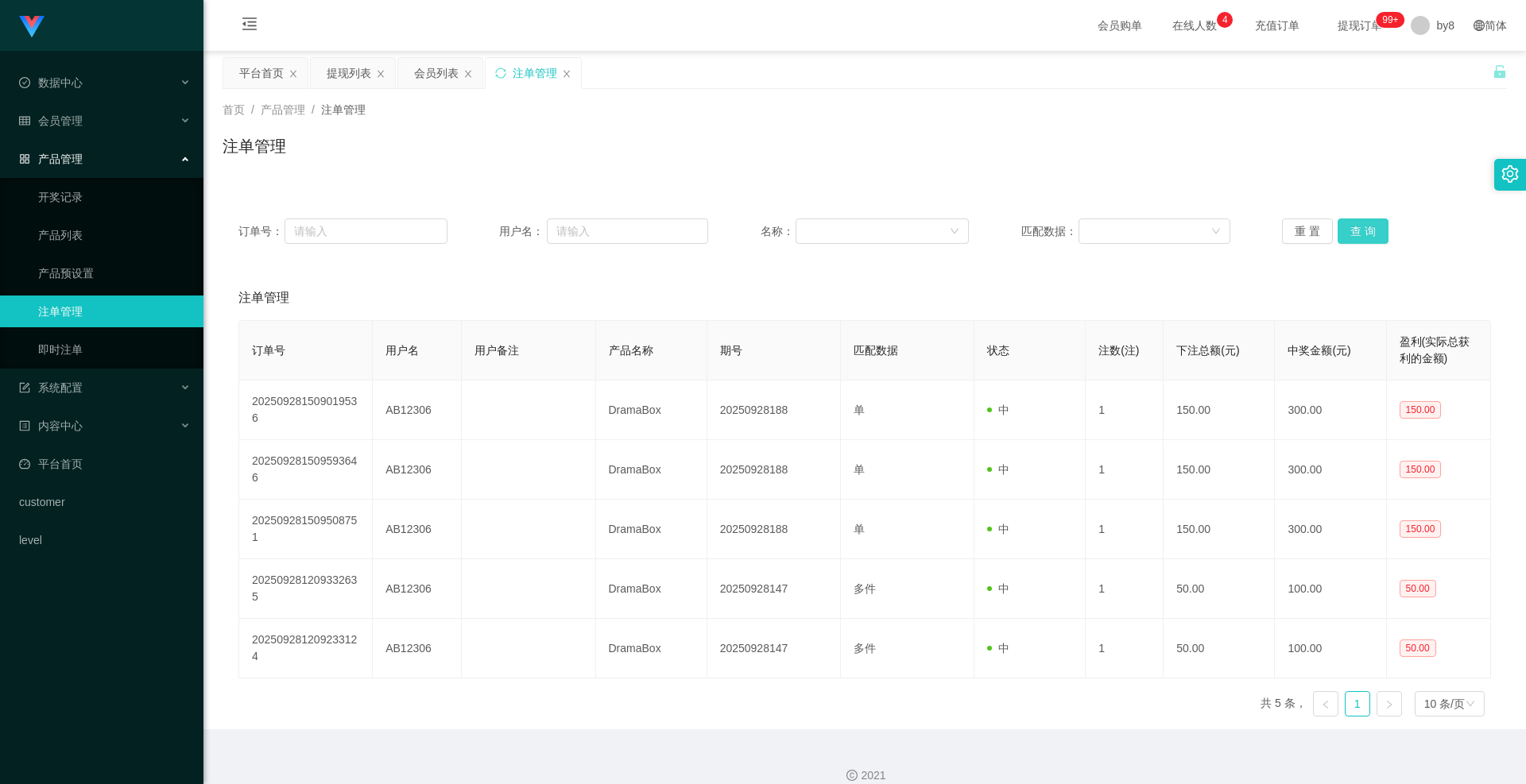
click at [1357, 235] on button "查 询" at bounding box center [1363, 231] width 51 height 25
click at [1357, 235] on div "重 置 查 询" at bounding box center [1386, 231] width 209 height 25
click at [1357, 235] on button "查 询" at bounding box center [1363, 231] width 51 height 25
click at [1357, 235] on div "重 置 查 询" at bounding box center [1386, 231] width 209 height 25
click at [1357, 235] on button "查 询" at bounding box center [1363, 231] width 51 height 25
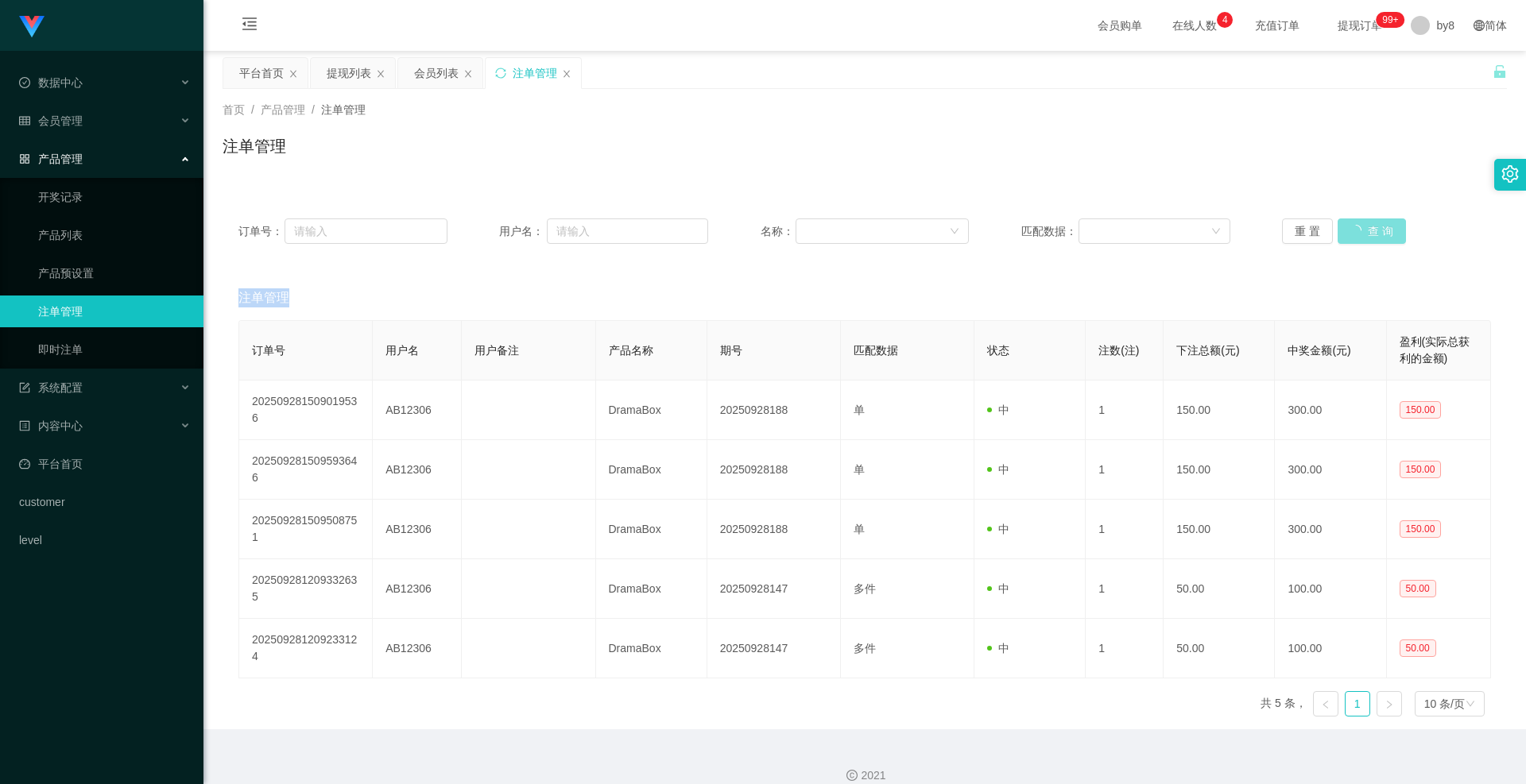
click at [1357, 235] on div "重 置 查 询" at bounding box center [1386, 231] width 209 height 25
click at [1357, 235] on button "查 询" at bounding box center [1363, 231] width 51 height 25
click at [91, 119] on div "会员管理" at bounding box center [101, 120] width 204 height 32
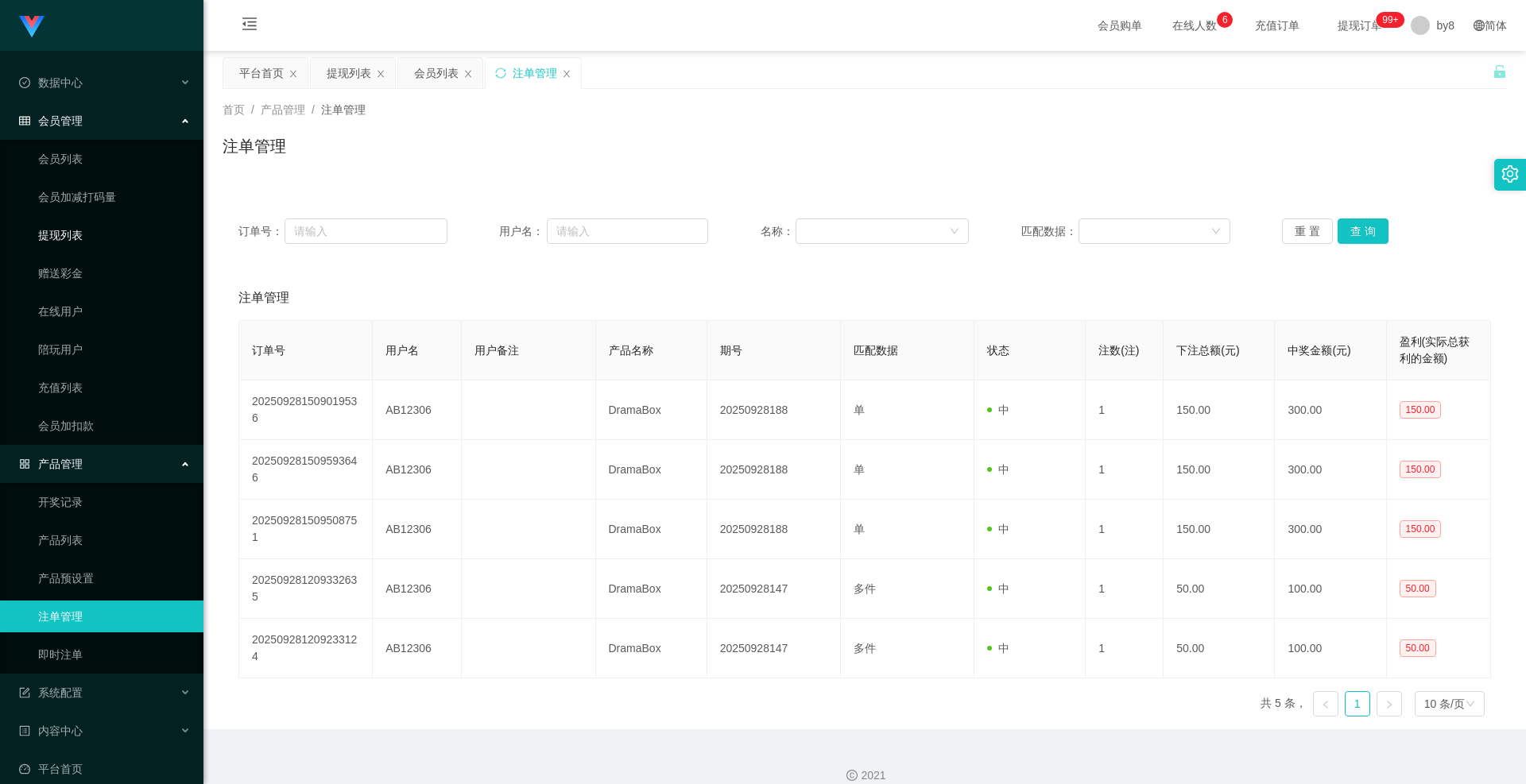
click at [80, 237] on link "提现列表" at bounding box center [114, 235] width 153 height 32
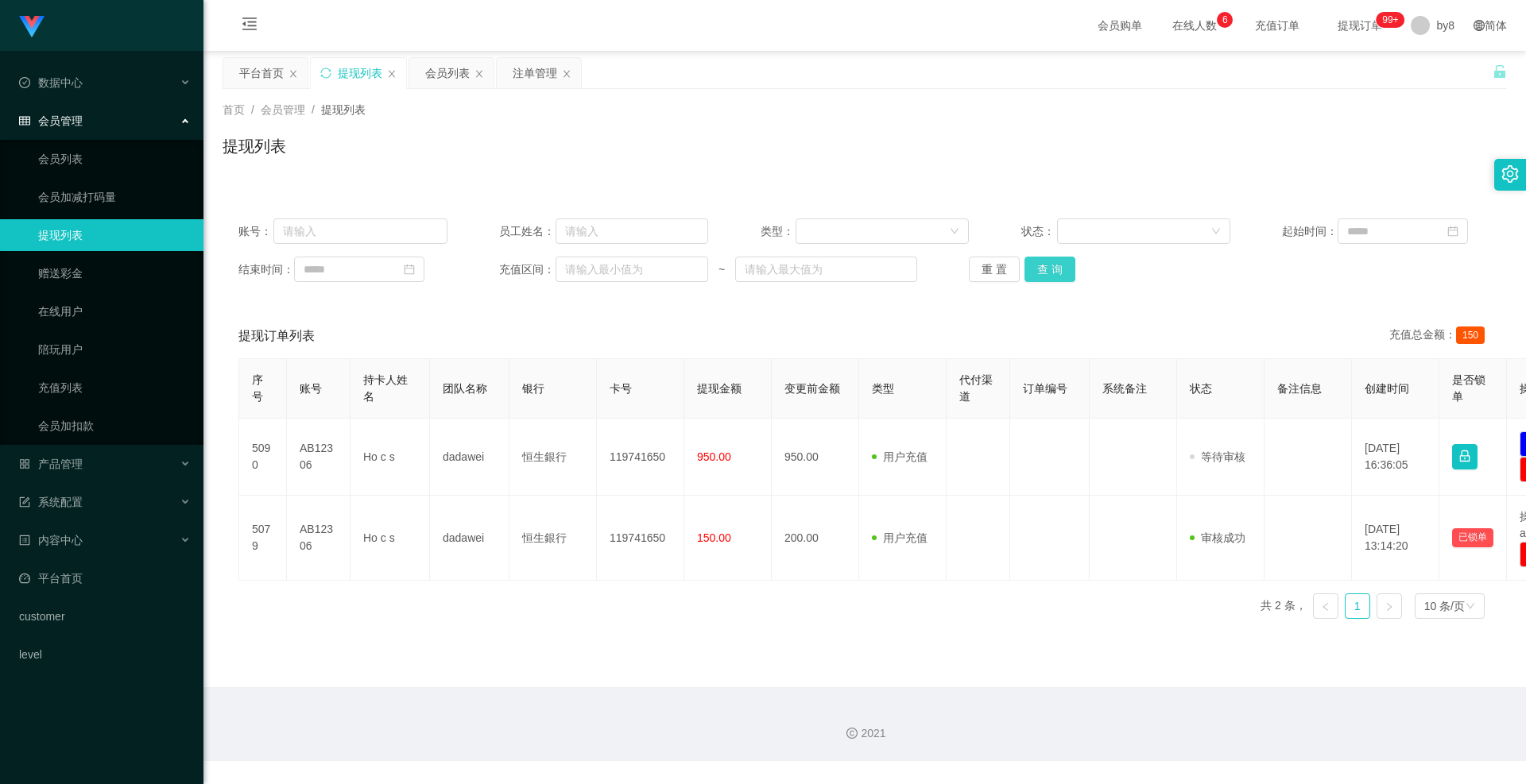
click at [1060, 276] on button "查 询" at bounding box center [1050, 269] width 51 height 25
click at [1060, 276] on div "重 置 查 询" at bounding box center [1073, 269] width 209 height 25
click at [1060, 276] on button "查 询" at bounding box center [1059, 269] width 69 height 25
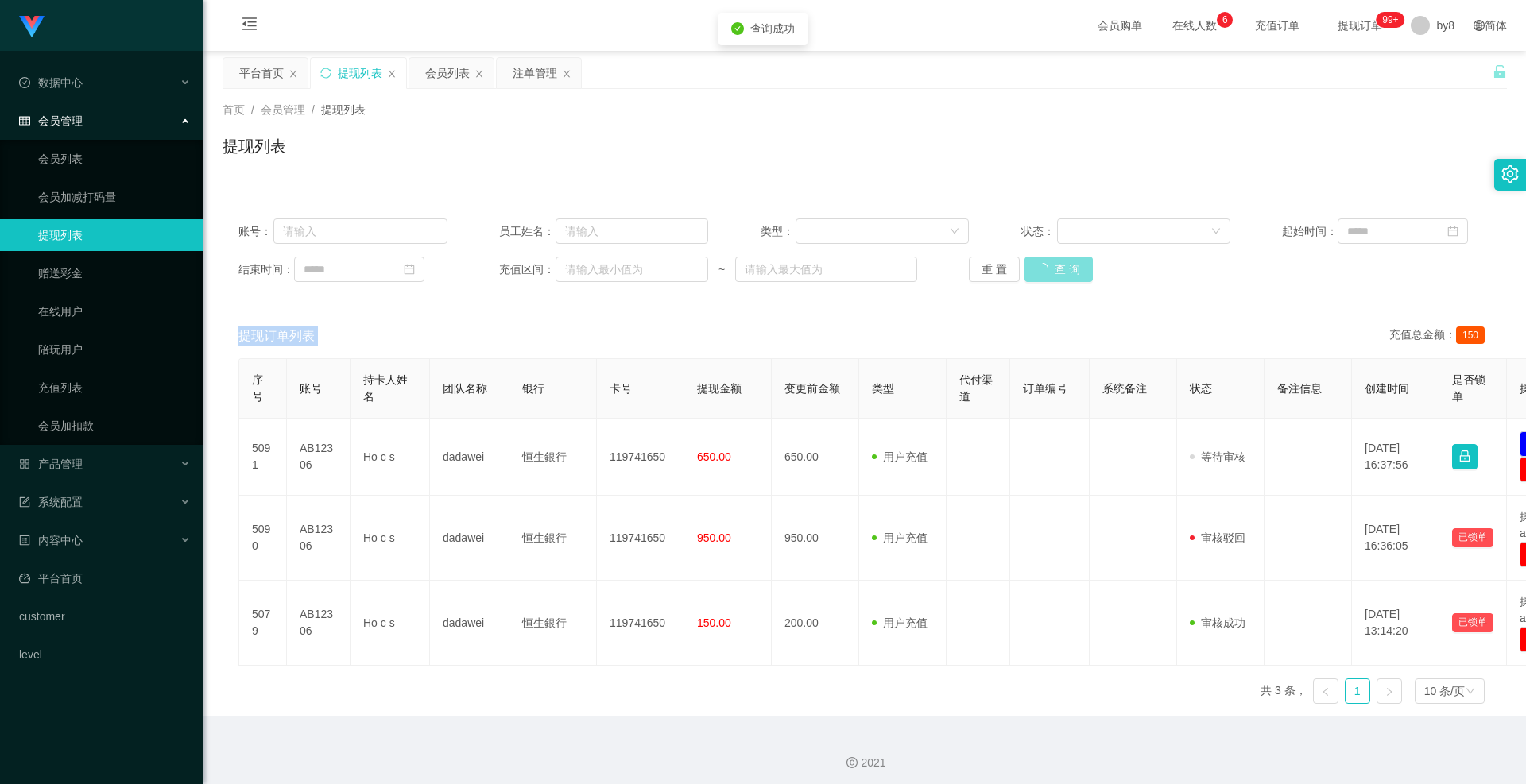
click at [1060, 276] on div "重 置 查 询" at bounding box center [1073, 269] width 209 height 25
click at [1060, 276] on button "查 询" at bounding box center [1050, 269] width 51 height 25
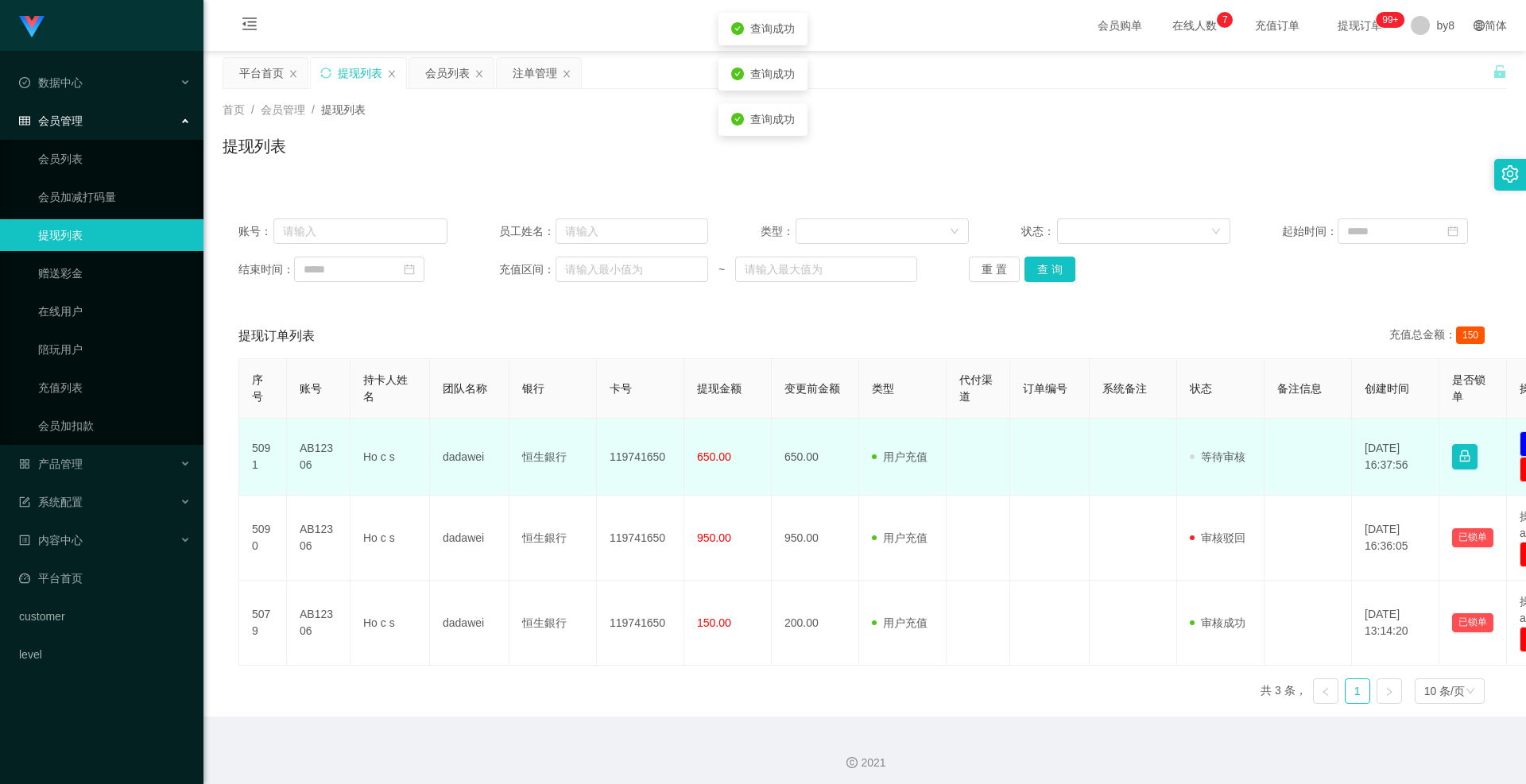
click at [311, 454] on td "AB12306" at bounding box center [318, 457] width 63 height 77
copy td "AB12306"
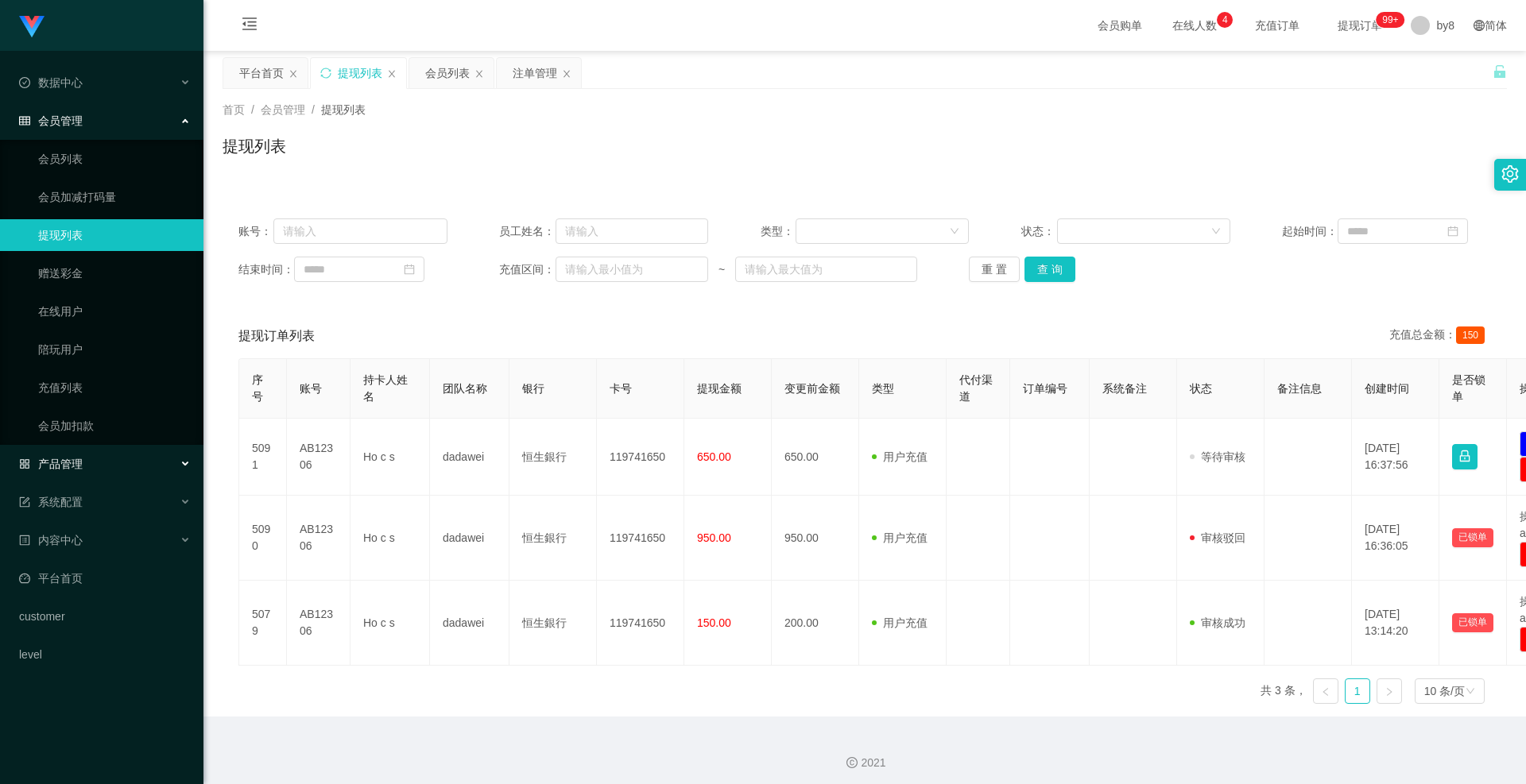
click at [76, 456] on div "产品管理" at bounding box center [101, 464] width 204 height 32
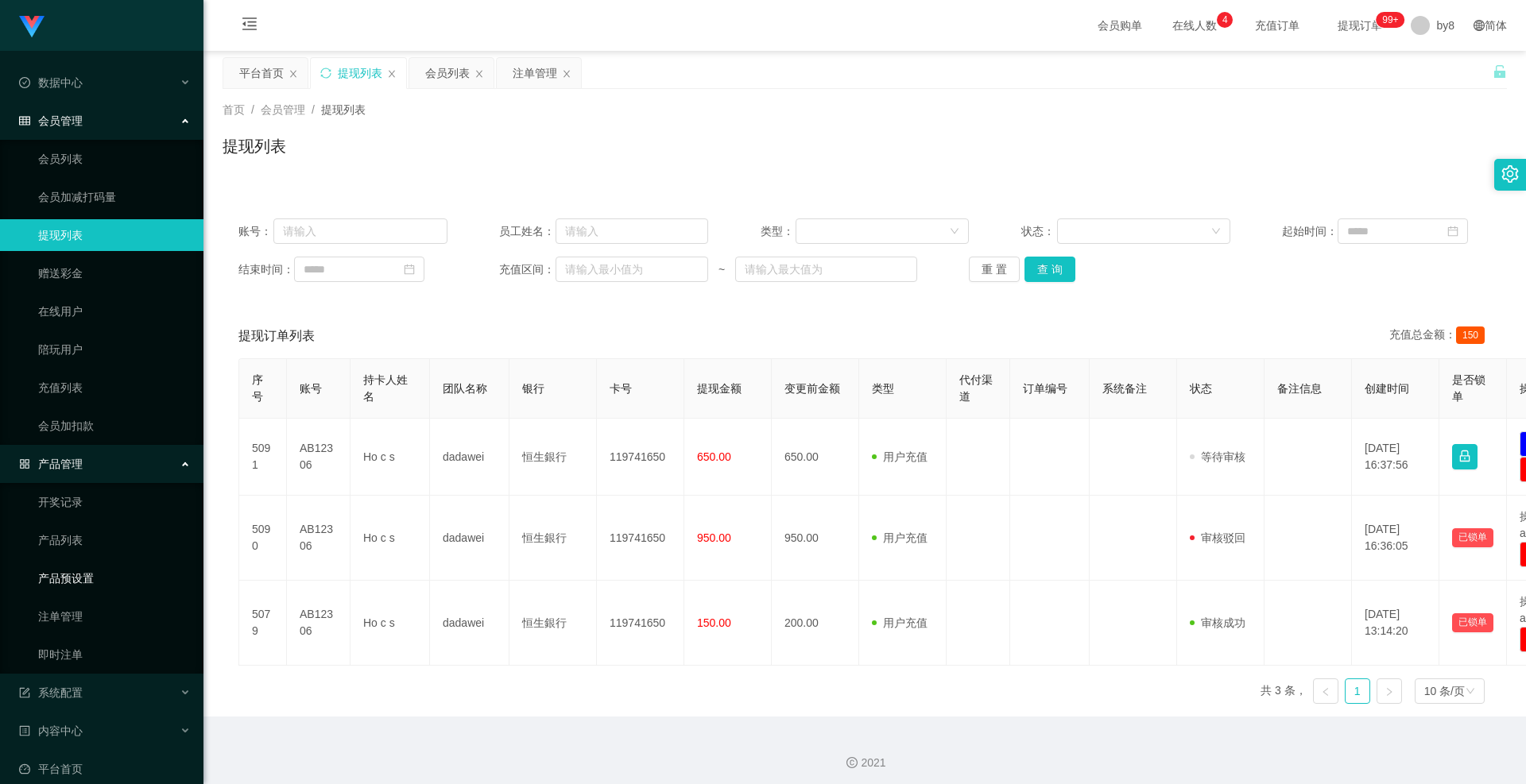
click at [84, 576] on link "产品预设置" at bounding box center [114, 578] width 153 height 32
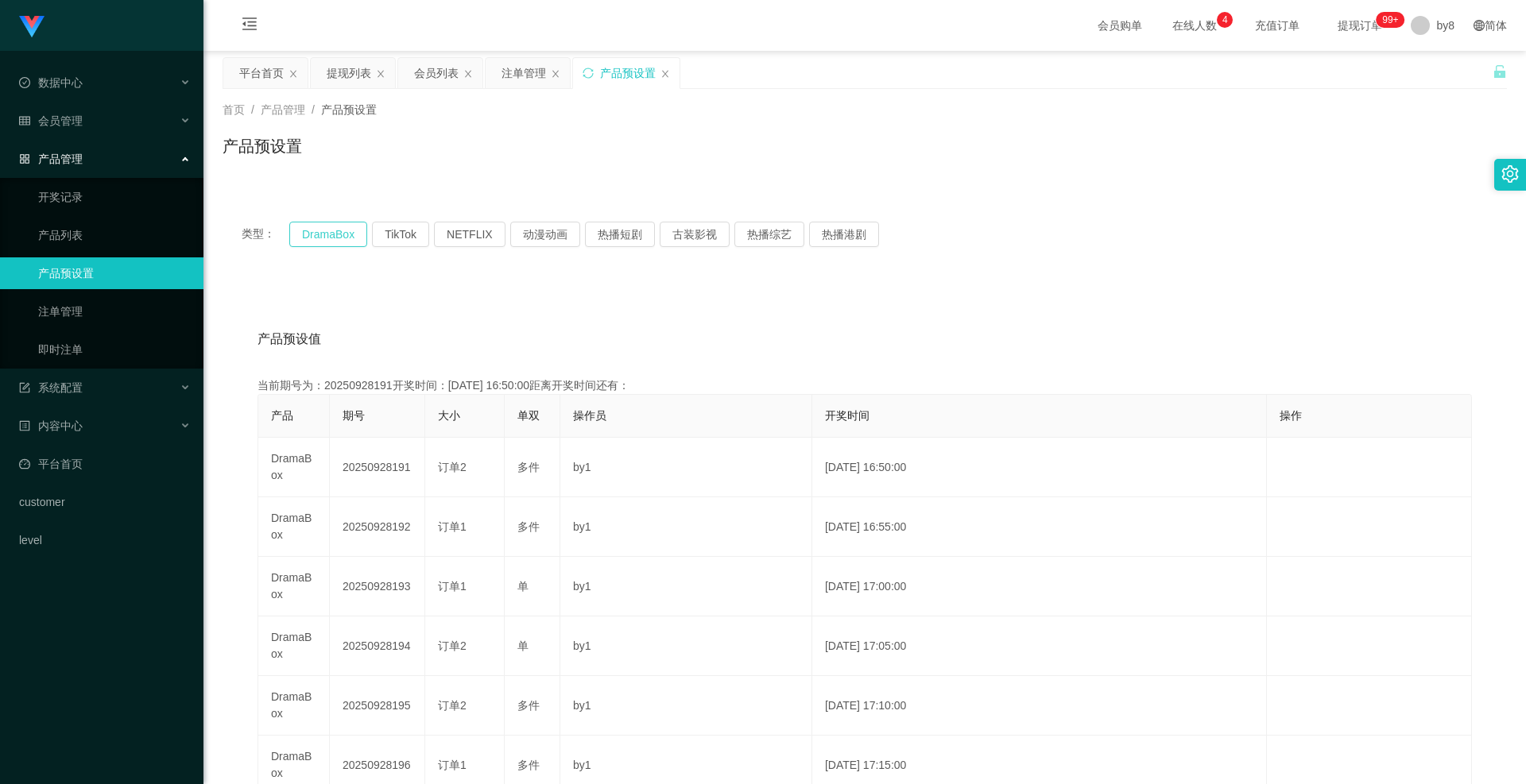
click at [331, 228] on button "DramaBox" at bounding box center [328, 234] width 78 height 25
click at [1417, 63] on span "退出登录" at bounding box center [1436, 70] width 44 height 13
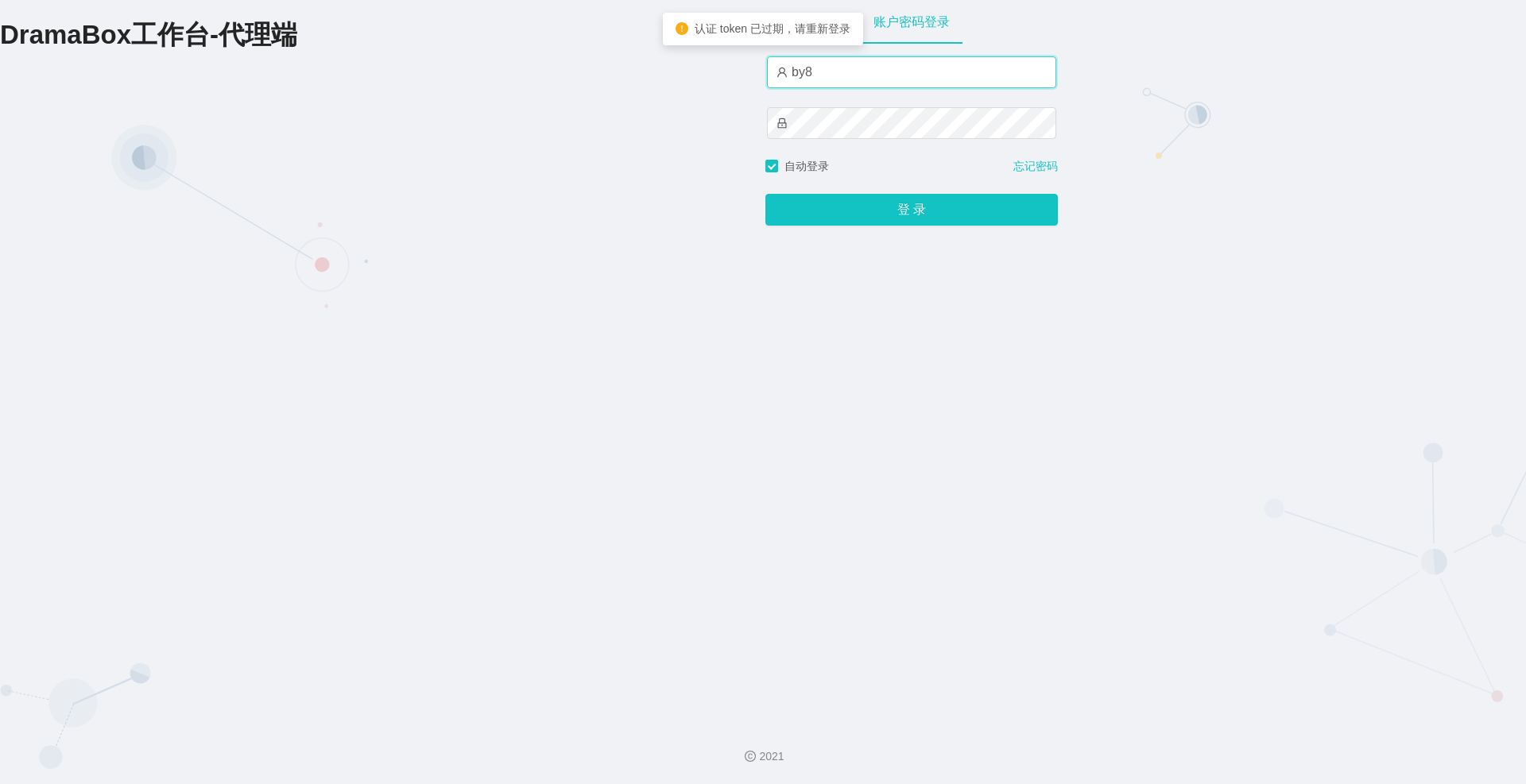
click at [853, 68] on input "by8" at bounding box center [912, 71] width 289 height 32
type input "by4"
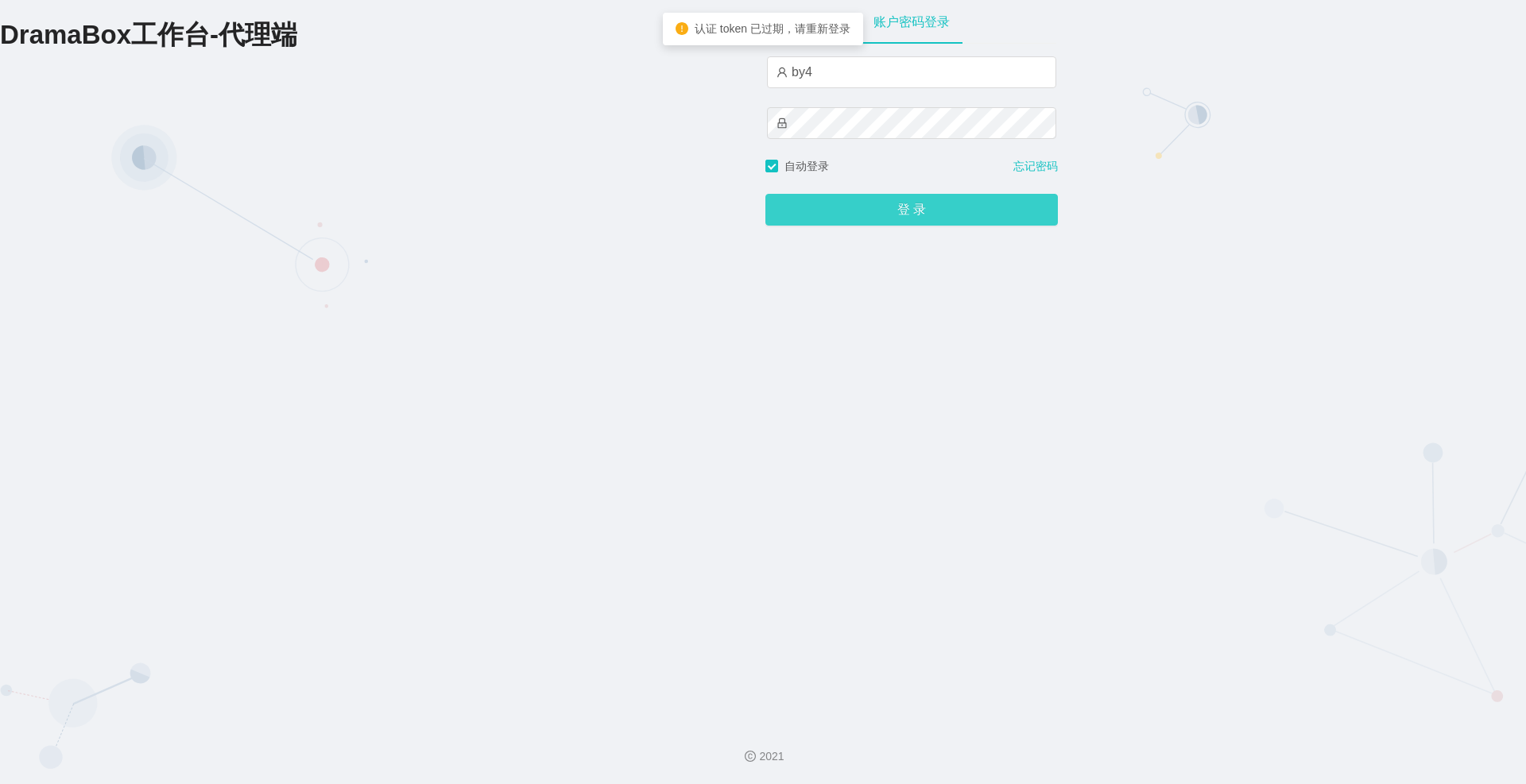
click at [838, 226] on button "登 录" at bounding box center [911, 209] width 292 height 32
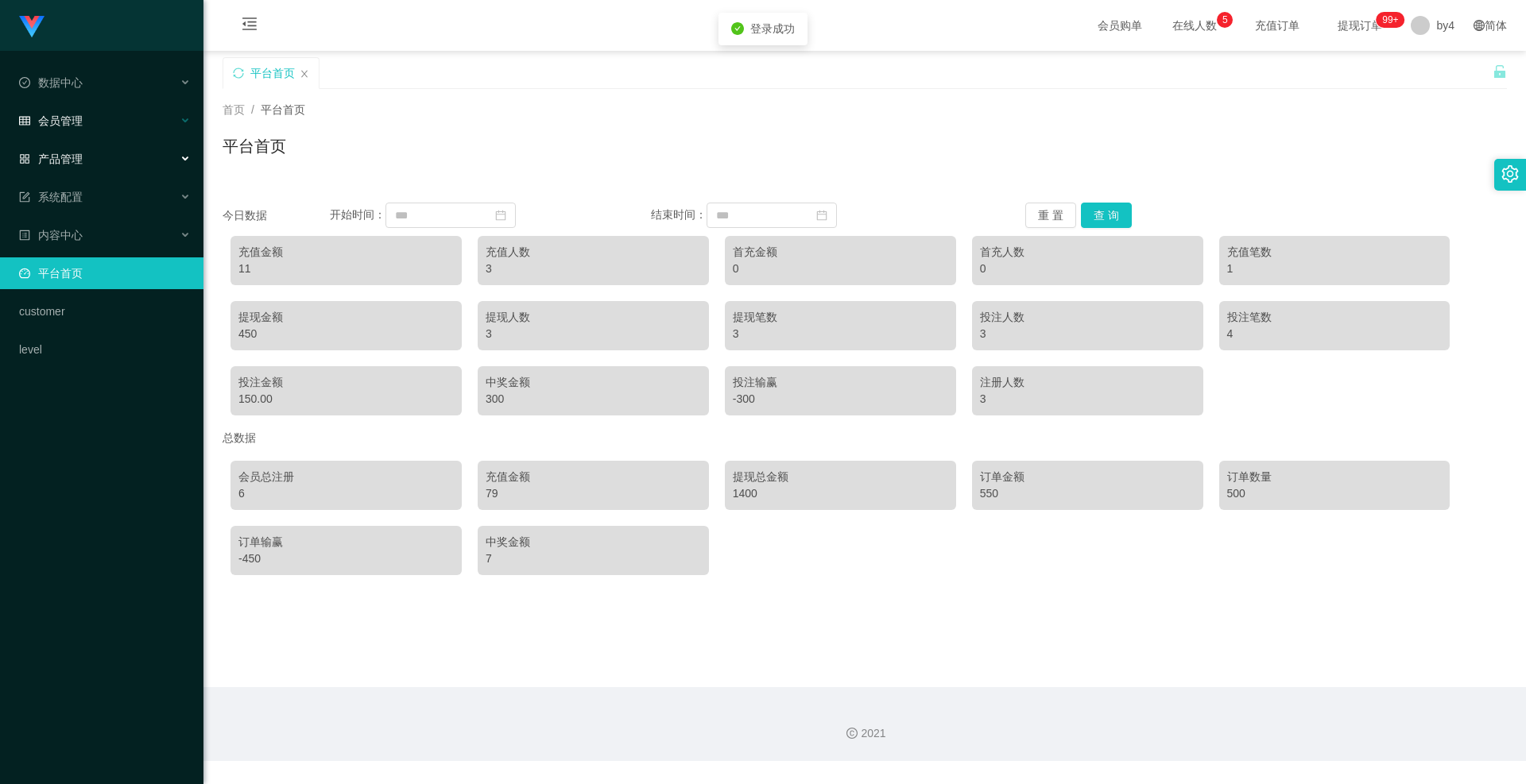
click at [74, 134] on div "会员管理" at bounding box center [101, 120] width 204 height 32
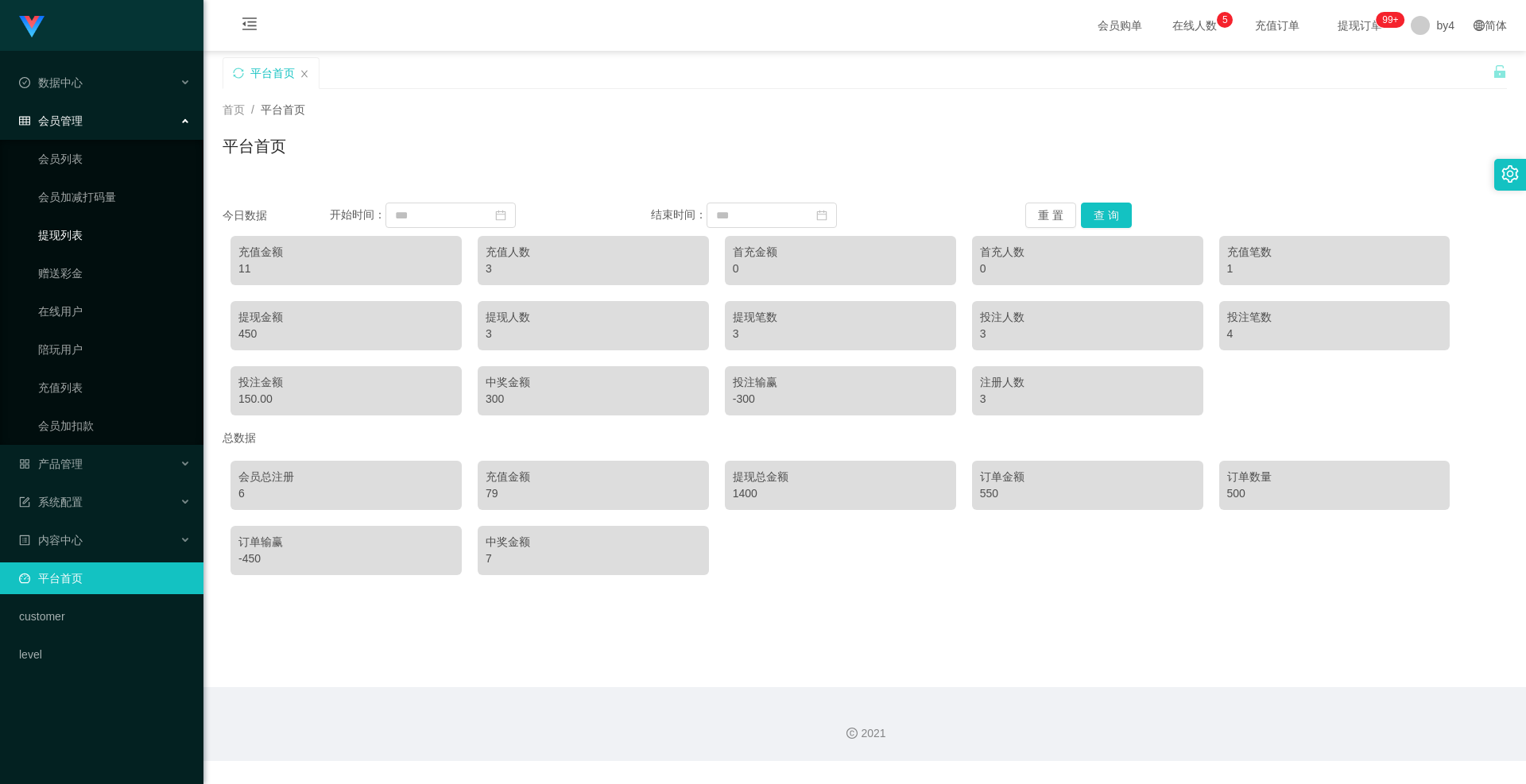
click at [62, 228] on link "提现列表" at bounding box center [114, 235] width 153 height 32
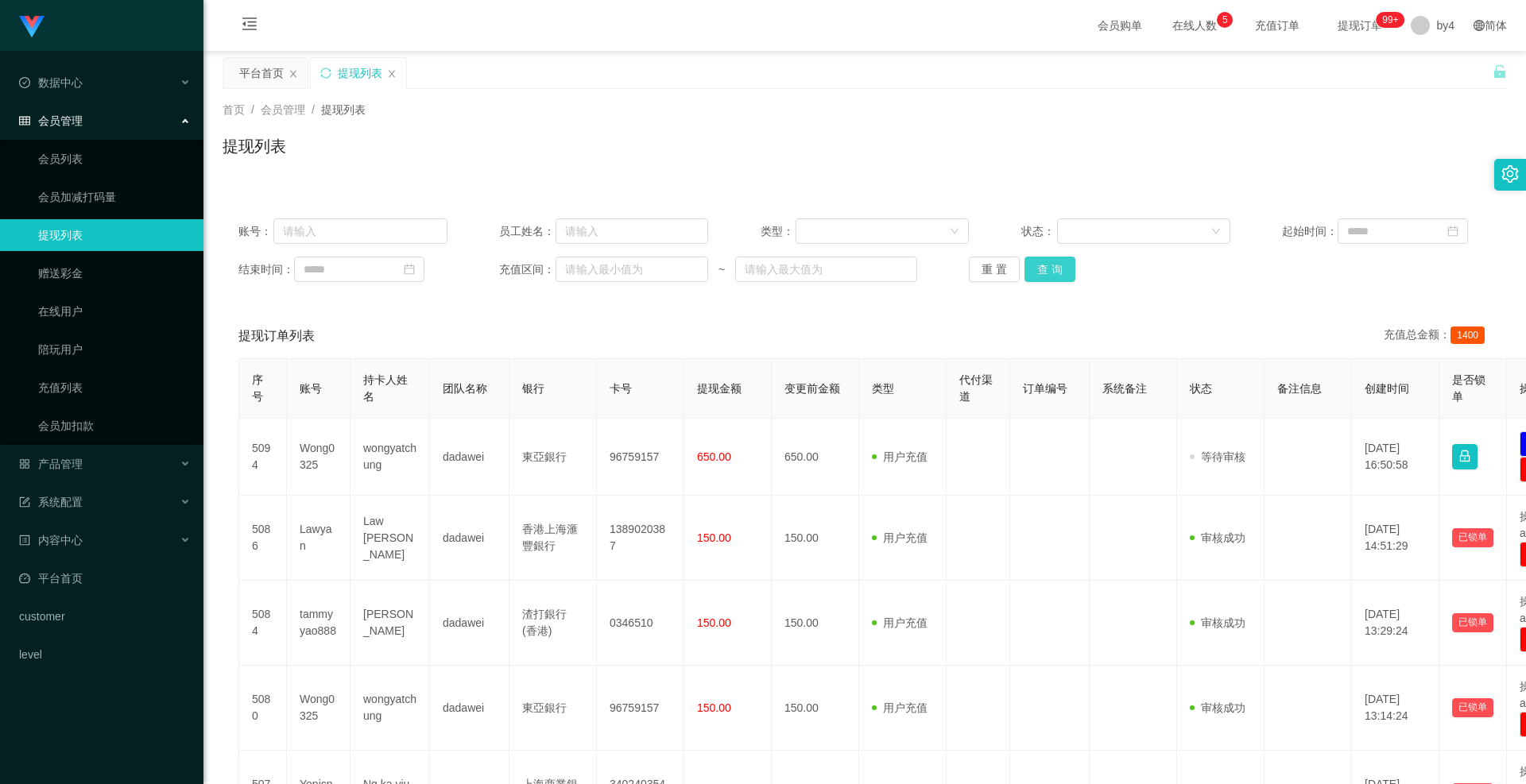
click at [1041, 258] on button "查 询" at bounding box center [1050, 269] width 51 height 25
click at [1041, 258] on div "重 置 查 询" at bounding box center [1073, 269] width 209 height 25
click at [1041, 258] on button "查 询" at bounding box center [1050, 269] width 51 height 25
click at [1041, 258] on div "重 置 查 询" at bounding box center [1073, 269] width 209 height 25
click at [1041, 258] on button "查 询" at bounding box center [1050, 269] width 51 height 25
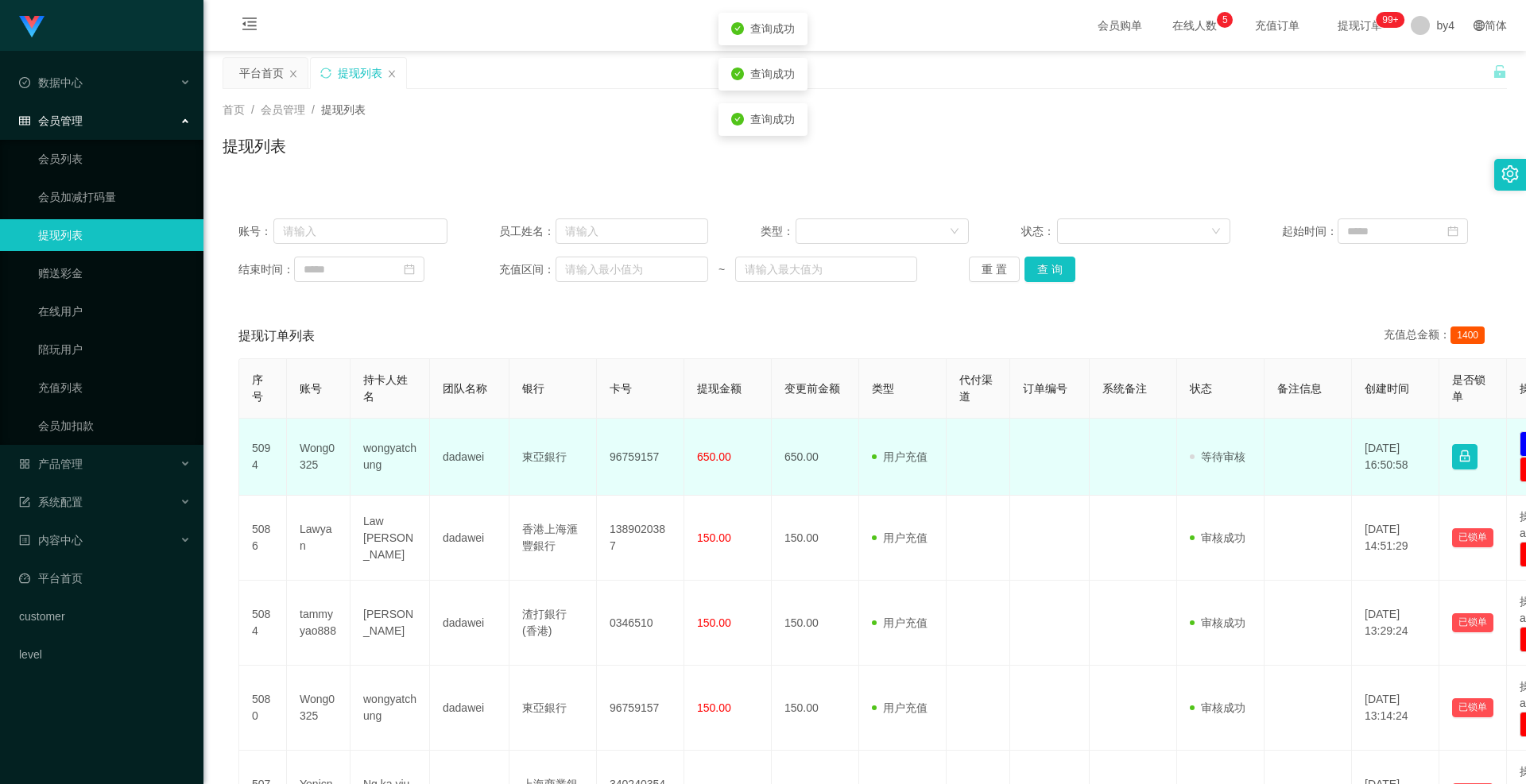
click at [321, 445] on td "Wong0325" at bounding box center [318, 457] width 63 height 77
copy td "Wong0325"
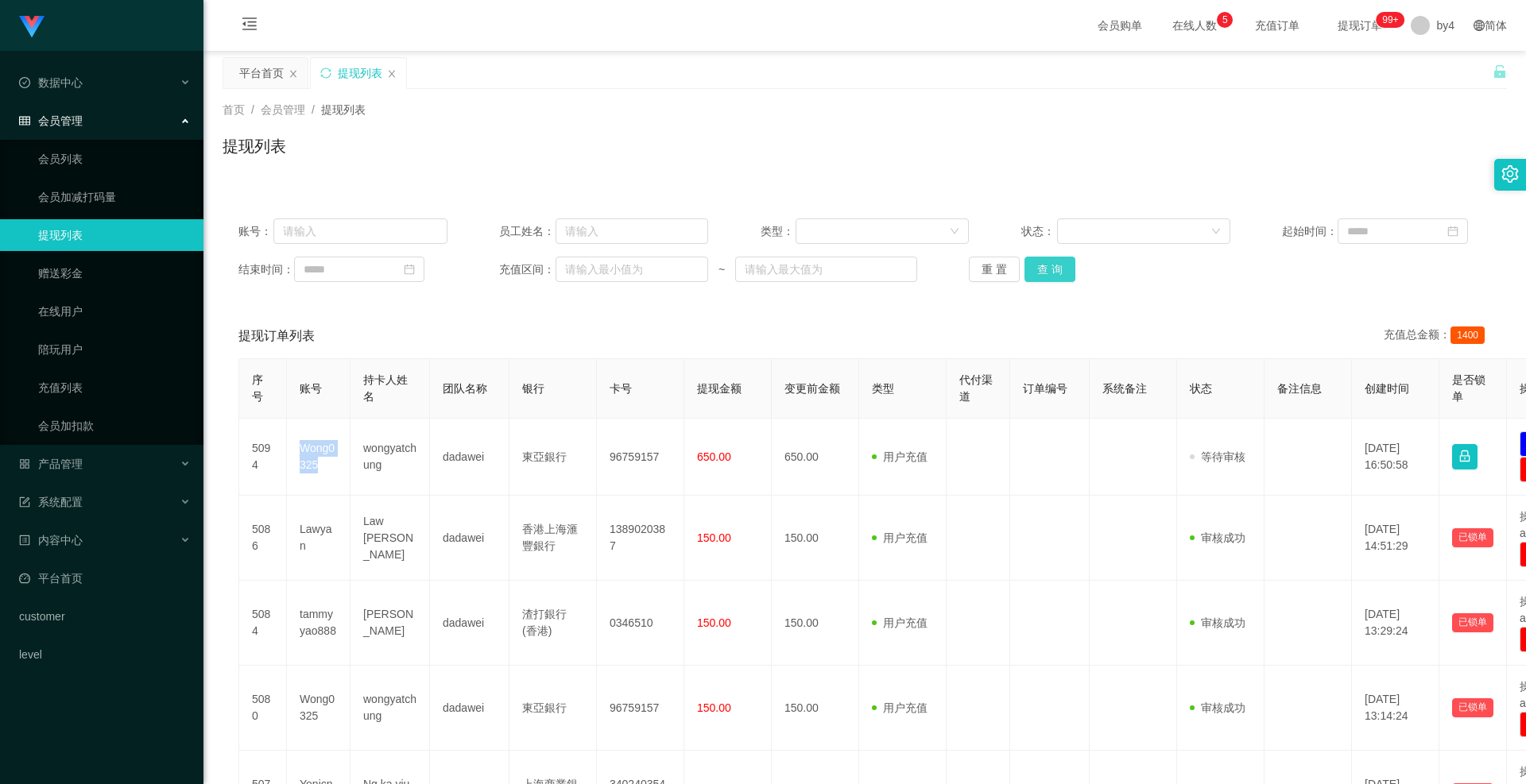
click at [1034, 272] on button "查 询" at bounding box center [1050, 269] width 51 height 25
click at [1034, 272] on div "重 置 查 询" at bounding box center [1073, 269] width 209 height 25
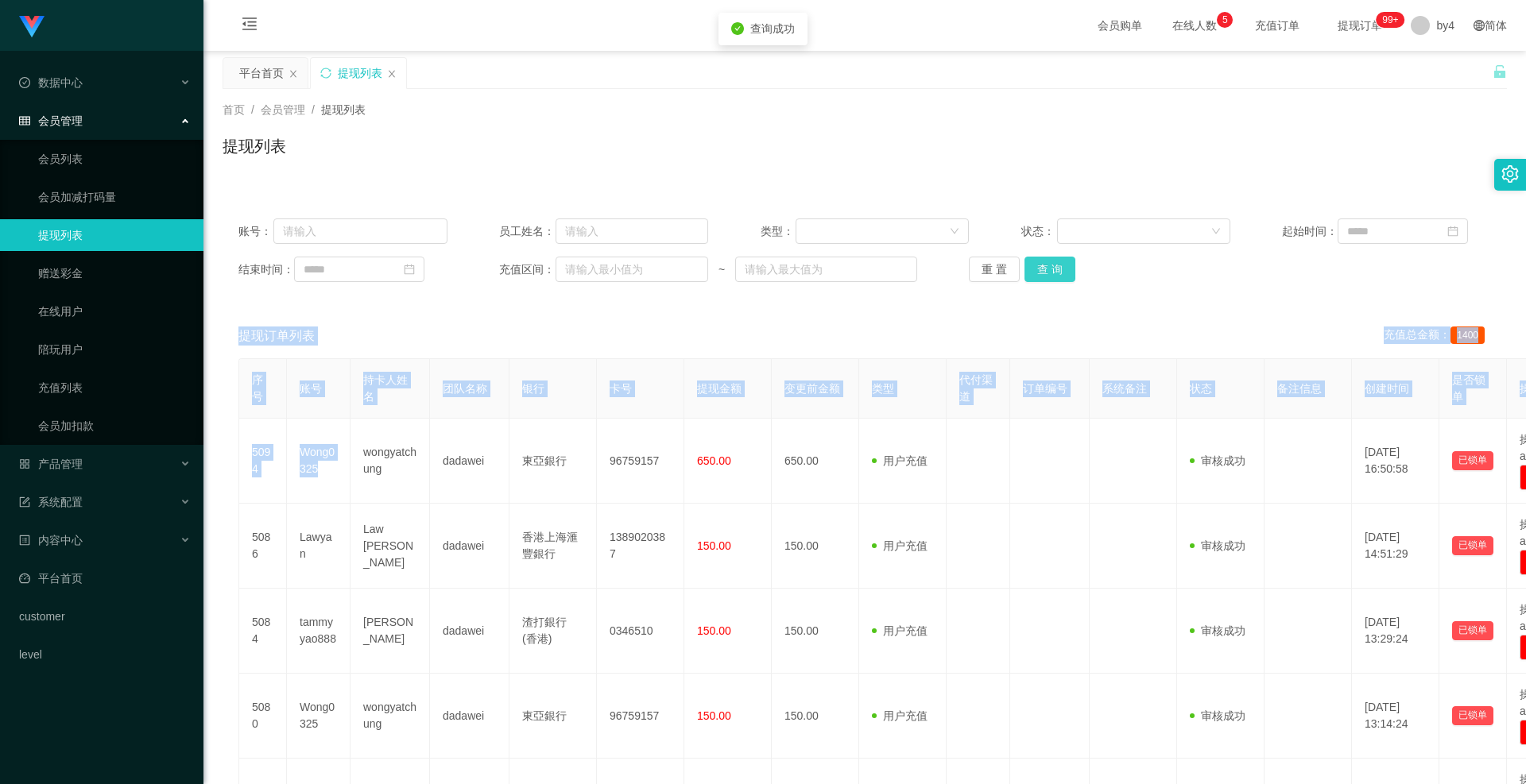
click at [1034, 272] on button "查 询" at bounding box center [1050, 269] width 51 height 25
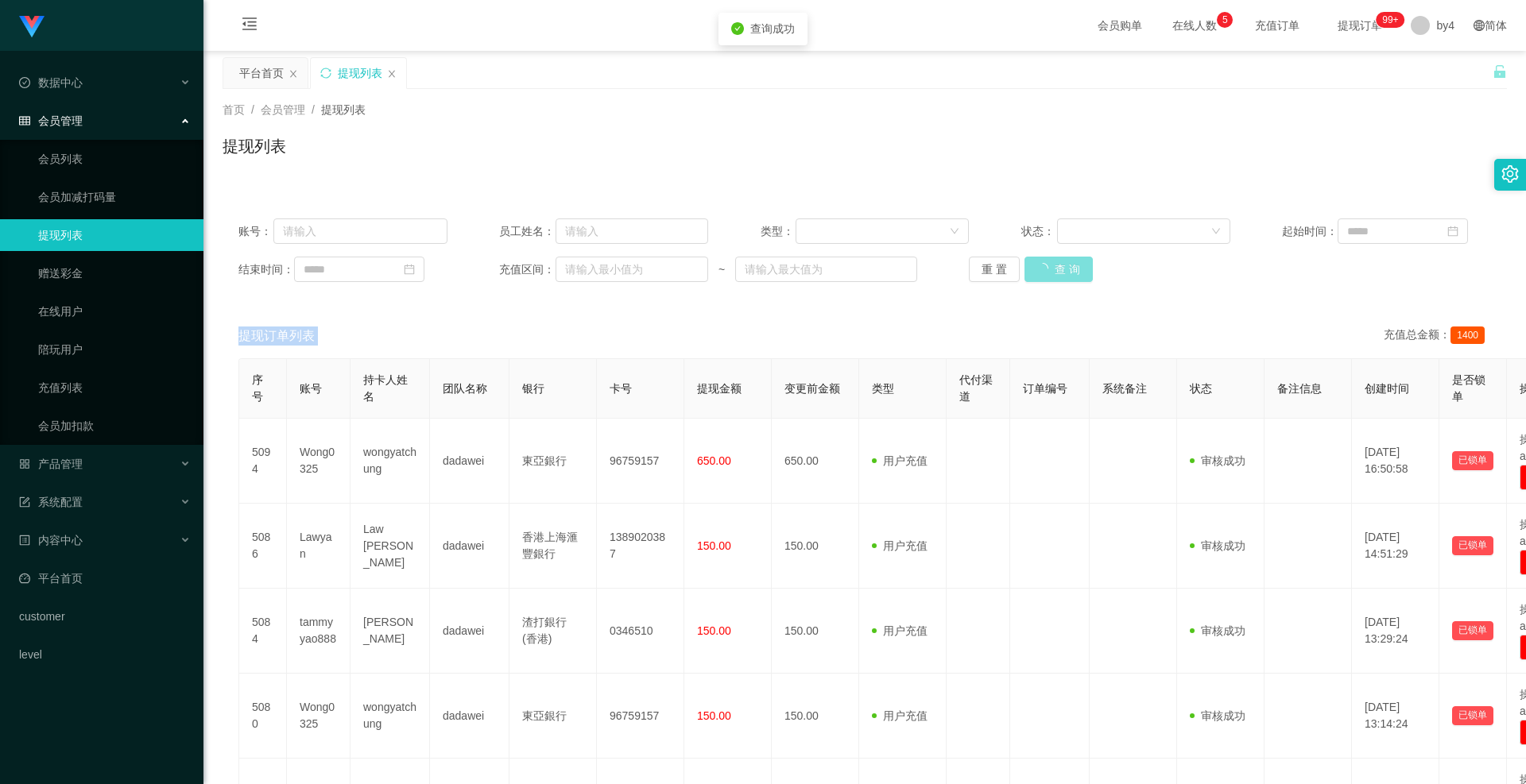
click at [1034, 272] on div "重 置 查 询" at bounding box center [1073, 269] width 209 height 25
click at [1074, 266] on div "重 置 查 询" at bounding box center [1073, 269] width 209 height 25
click at [1050, 269] on button "查 询" at bounding box center [1050, 269] width 51 height 25
click at [1050, 269] on div "重 置 查 询" at bounding box center [1073, 269] width 209 height 25
click at [1050, 269] on button "查 询" at bounding box center [1050, 269] width 51 height 25
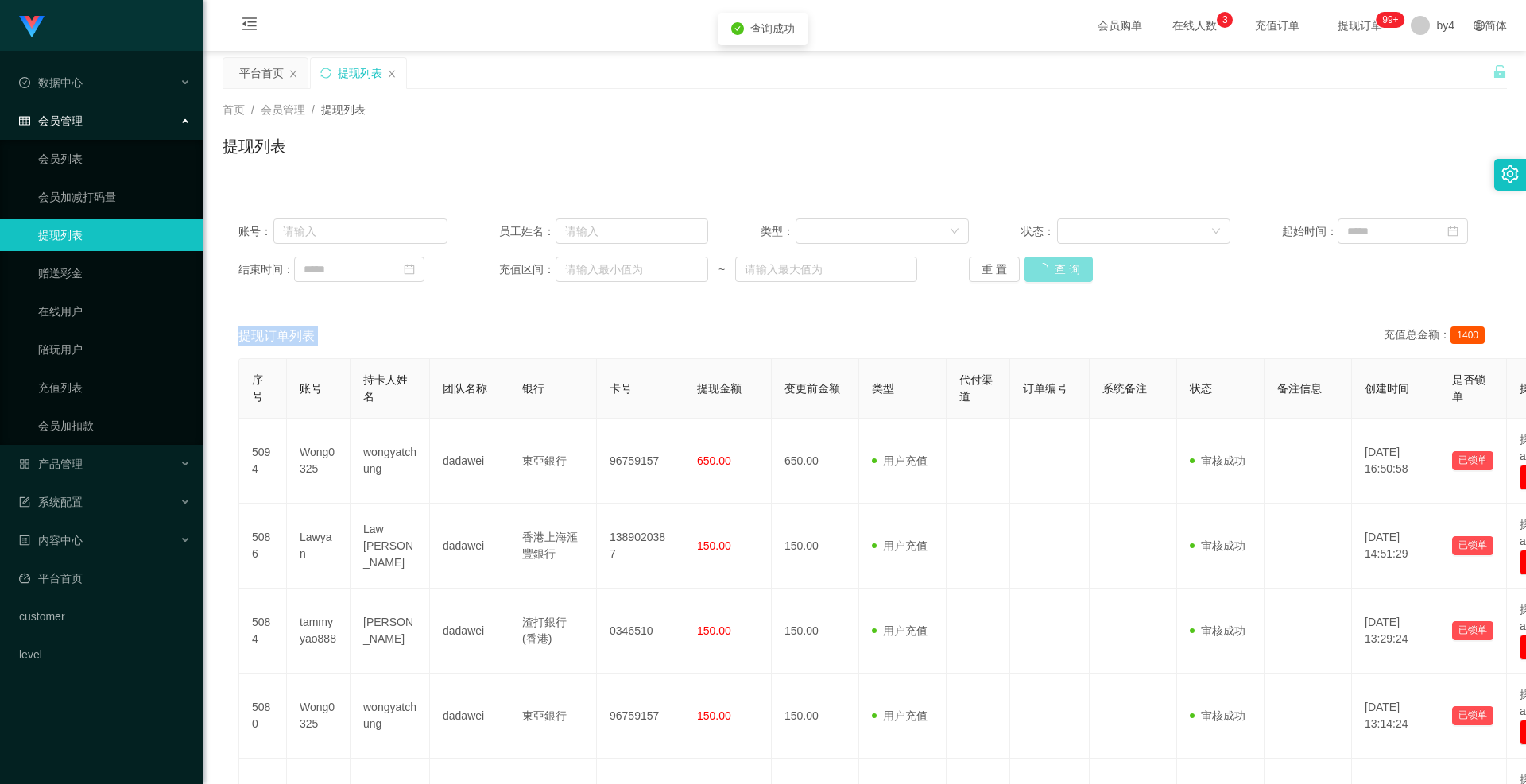
click at [1050, 269] on div "重 置 查 询" at bounding box center [1073, 269] width 209 height 25
